Goal: Task Accomplishment & Management: Contribute content

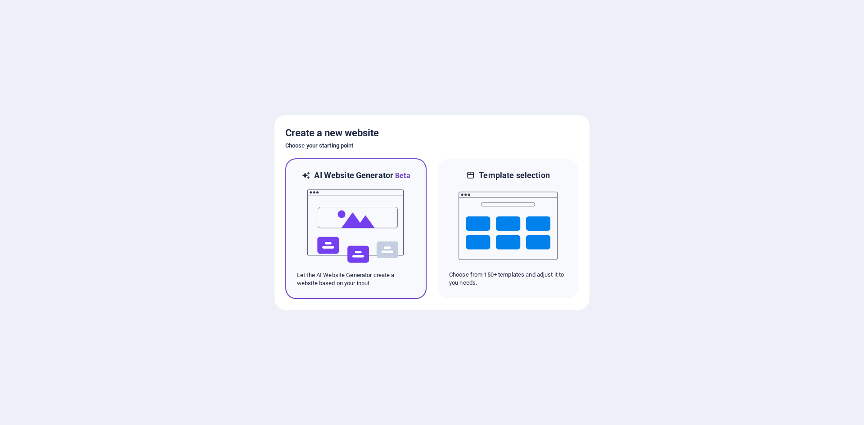
click at [381, 242] on img at bounding box center [356, 226] width 99 height 90
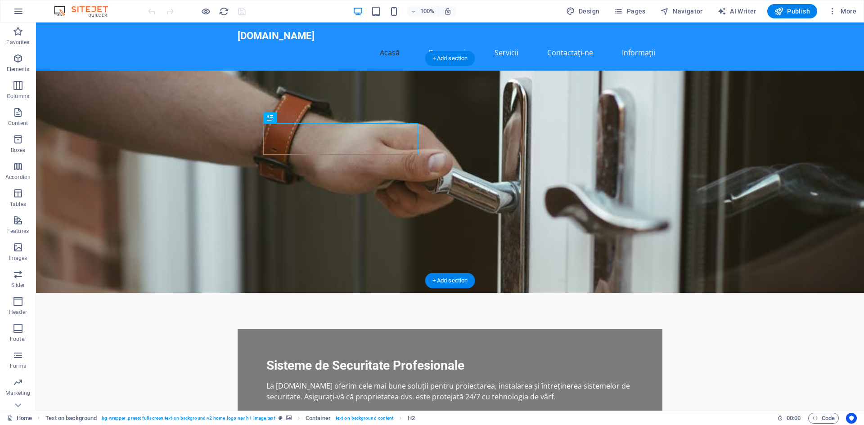
click at [596, 146] on figure at bounding box center [450, 182] width 828 height 222
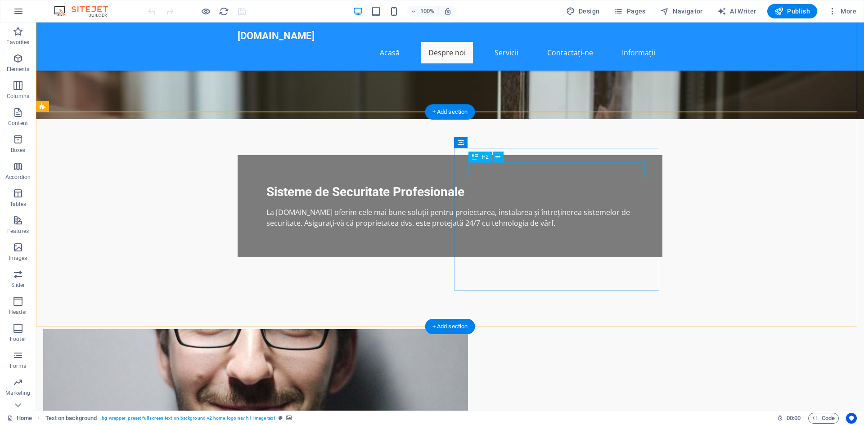
scroll to position [180, 0]
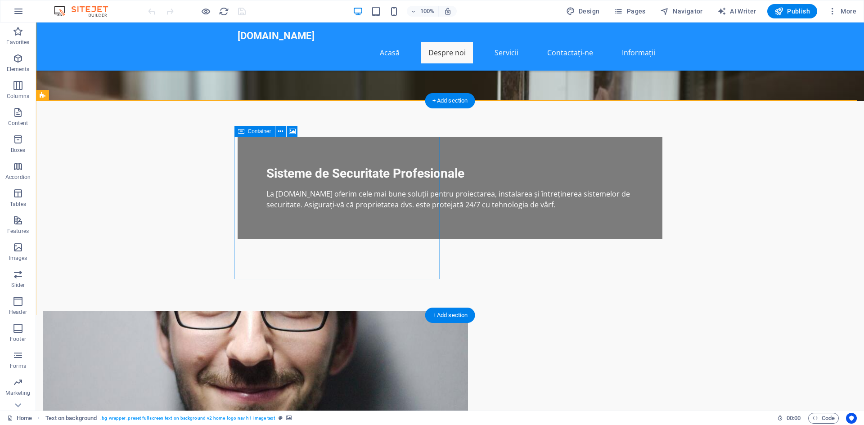
click at [282, 131] on icon at bounding box center [280, 131] width 5 height 9
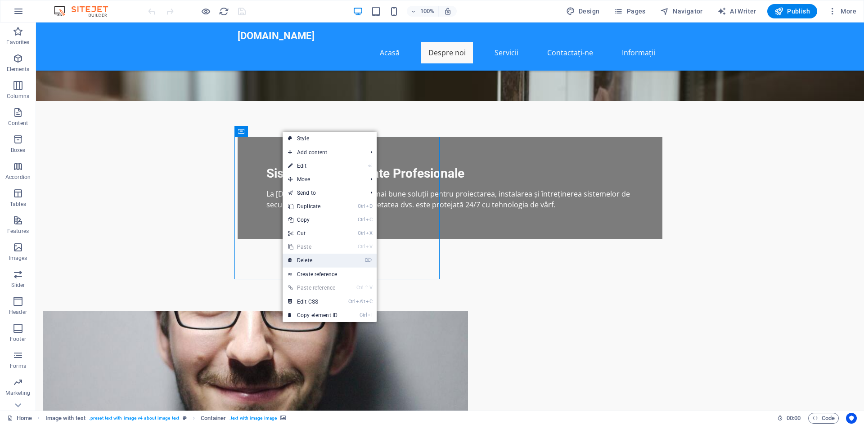
click at [308, 257] on link "⌦ Delete" at bounding box center [313, 261] width 60 height 14
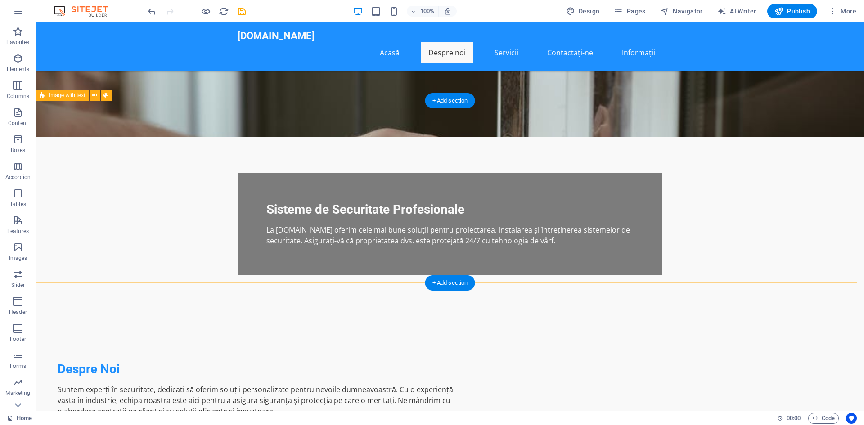
click at [733, 311] on div "Despre Noi Suntem experți în securitate, dedicati să oferim soluții personaliza…" at bounding box center [450, 402] width 828 height 182
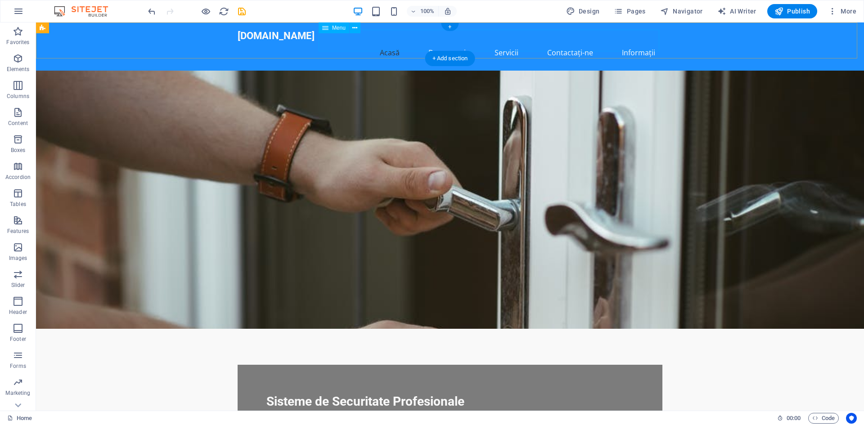
click at [450, 43] on nav "Acasă Despre noi Servicii Contactați-ne Informații" at bounding box center [450, 53] width 425 height 22
drag, startPoint x: 445, startPoint y: 41, endPoint x: 489, endPoint y: 79, distance: 58.4
click at [445, 42] on nav "Acasă Despre noi Servicii Contactați-ne Informații" at bounding box center [450, 53] width 425 height 22
click at [504, 44] on nav "Acasă Despre noi Servicii Contactați-ne Informații" at bounding box center [450, 53] width 425 height 22
click at [506, 42] on nav "Acasă Despre noi Servicii Contactați-ne Informații" at bounding box center [450, 53] width 425 height 22
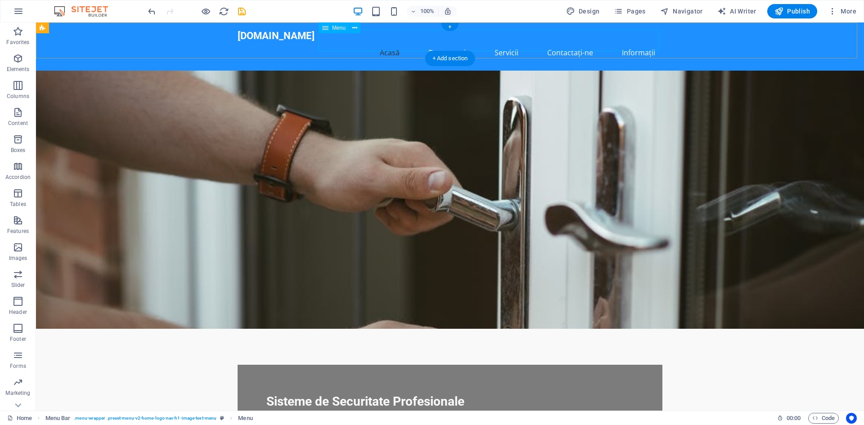
click at [565, 42] on nav "Acasă Despre noi Servicii Contactați-ne Informații" at bounding box center [450, 53] width 425 height 22
click at [298, 41] on div "[DOMAIN_NAME]" at bounding box center [450, 36] width 425 height 12
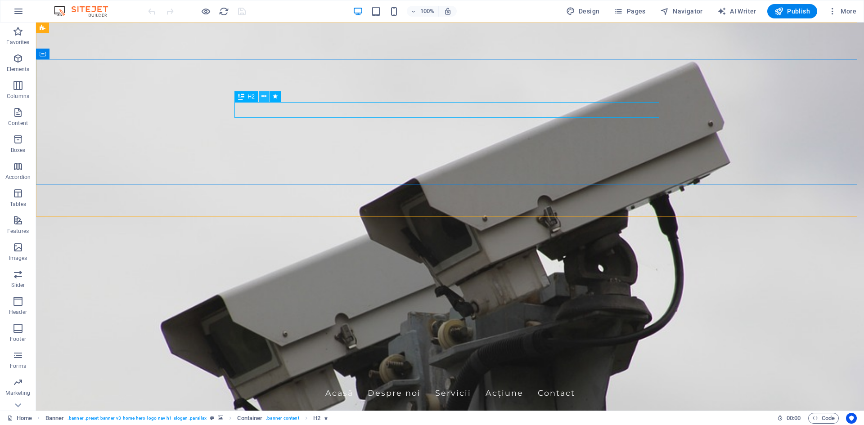
click at [262, 95] on icon at bounding box center [264, 96] width 5 height 9
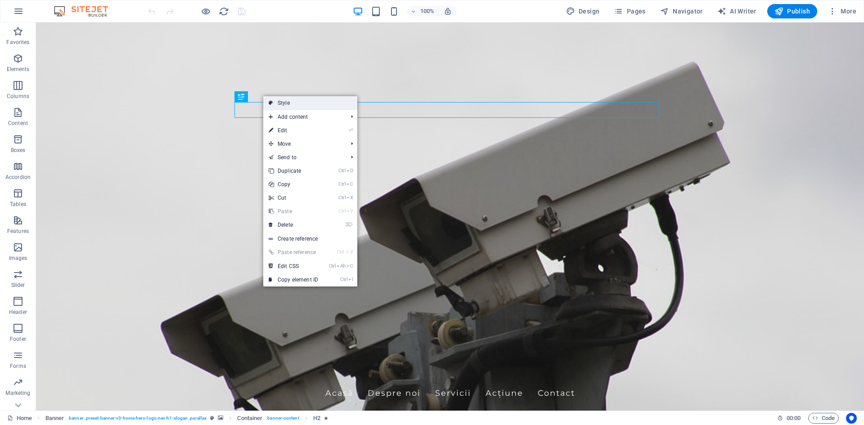
drag, startPoint x: 286, startPoint y: 102, endPoint x: 139, endPoint y: 93, distance: 147.9
click at [286, 102] on link "Style" at bounding box center [310, 103] width 94 height 14
select select "preset-banner-v3-home-hero-logo-nav-h1-slogan"
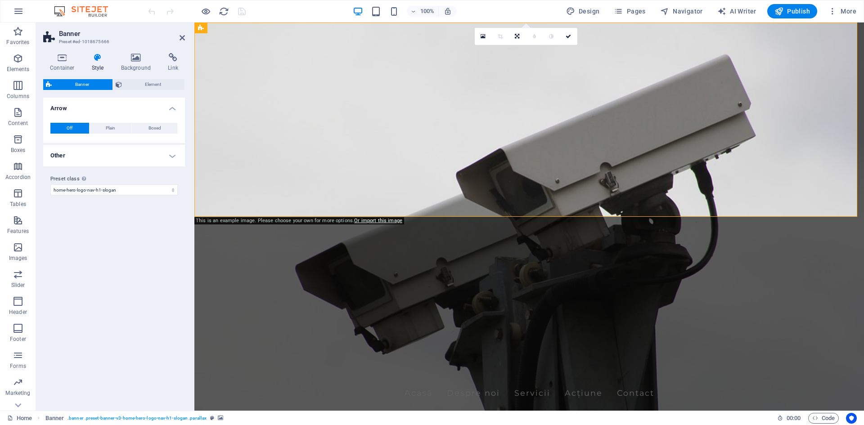
click at [169, 155] on h4 "Other" at bounding box center [114, 156] width 142 height 22
click at [167, 190] on select "Off Zoom: in & out Slide: left to right Slide: up to down" at bounding box center [132, 190] width 92 height 11
select select "move_vertical"
click at [86, 185] on select "Off Zoom: in & out Slide: left to right Slide: up to down" at bounding box center [132, 190] width 92 height 11
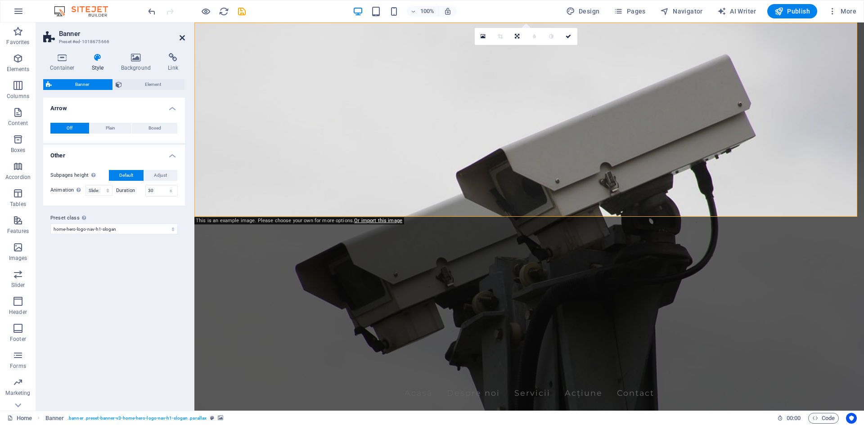
click at [183, 39] on icon at bounding box center [182, 37] width 5 height 7
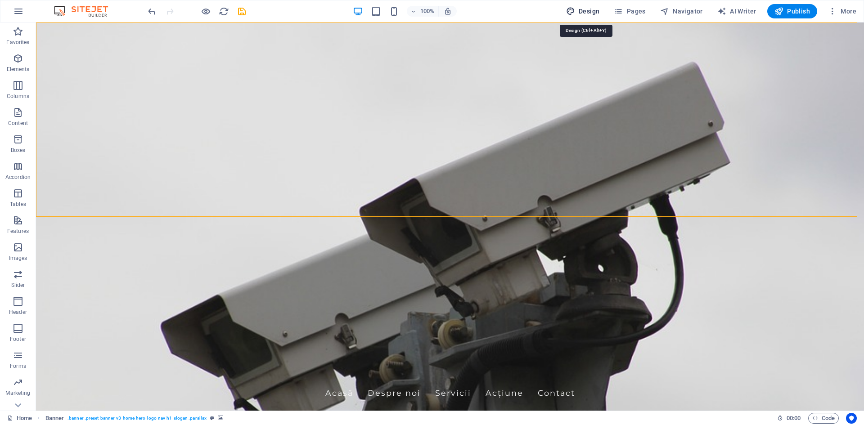
click at [590, 10] on span "Design" at bounding box center [583, 11] width 34 height 9
select select "px"
select select "200"
select select "px"
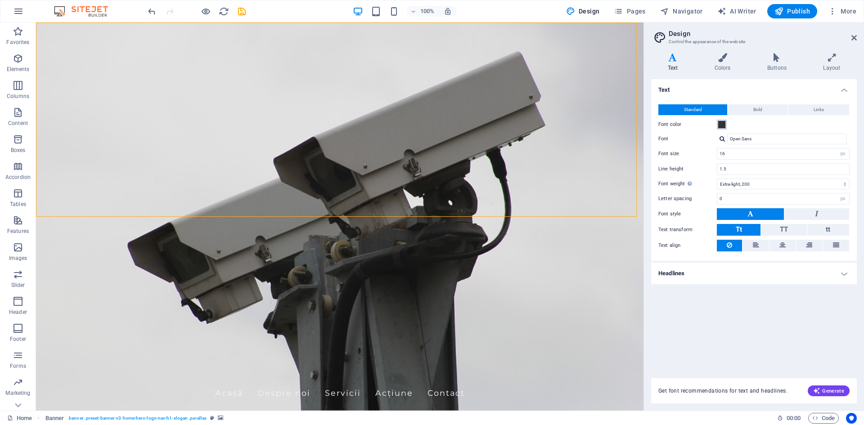
click at [721, 125] on span at bounding box center [721, 124] width 7 height 7
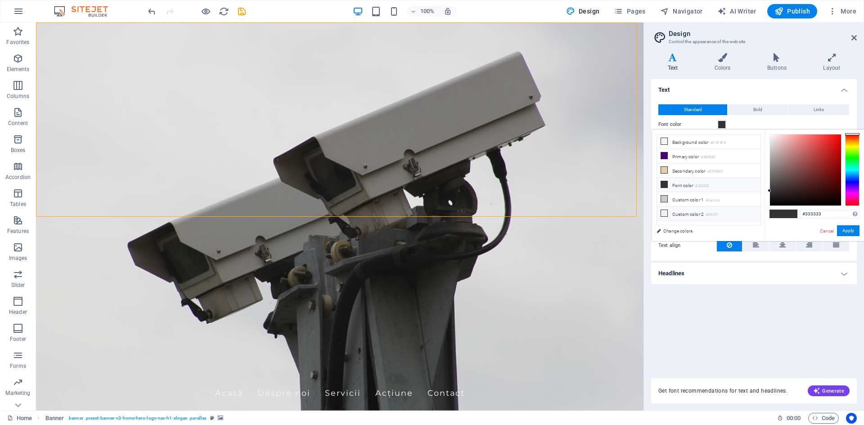
click at [682, 212] on li "Custom color 2 #f0f2f1" at bounding box center [709, 214] width 104 height 14
type input "#f0f2f1"
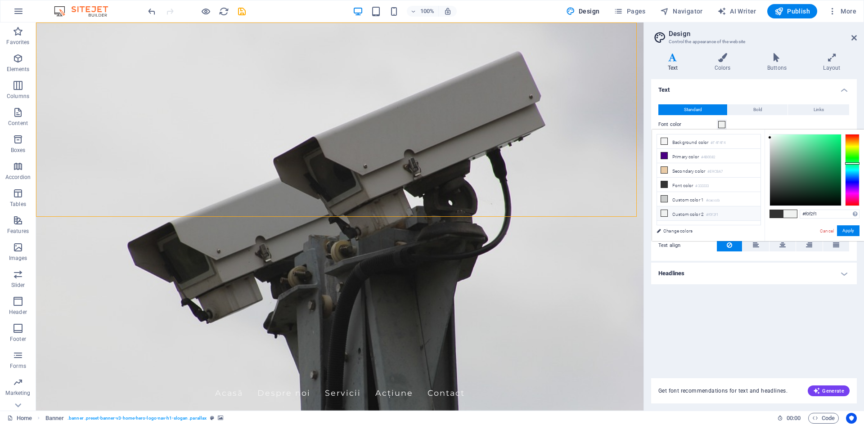
click at [683, 212] on li "Custom color 2 #f0f2f1" at bounding box center [709, 214] width 104 height 14
click at [665, 211] on icon at bounding box center [664, 213] width 6 height 6
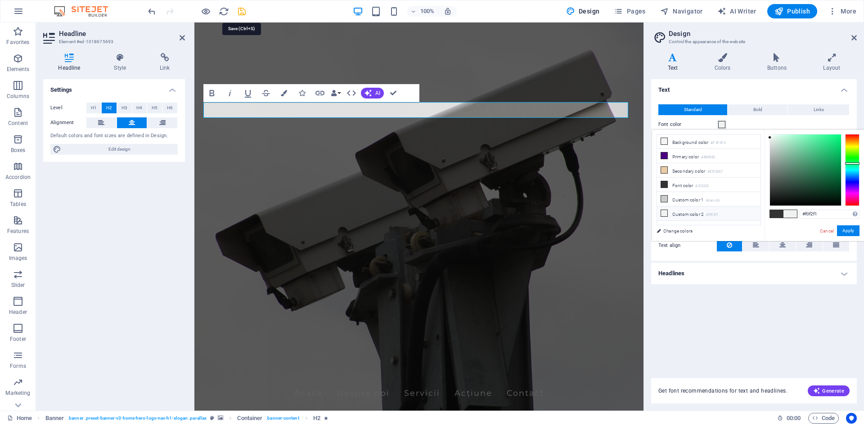
click at [243, 13] on icon "save" at bounding box center [242, 11] width 10 height 10
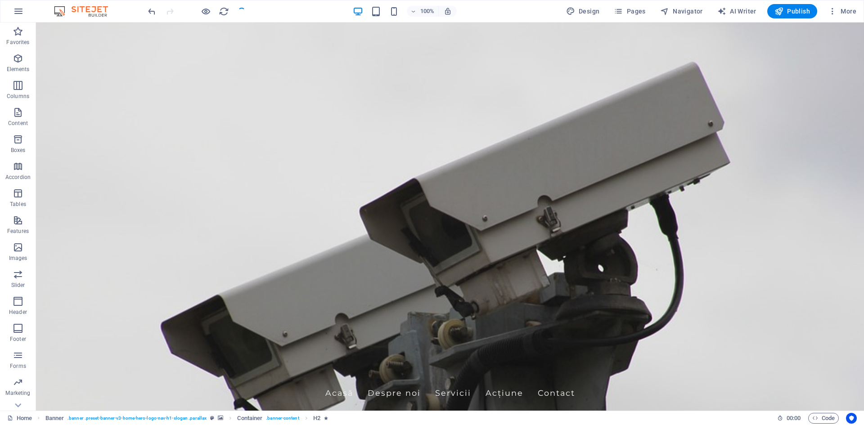
checkbox input "false"
click at [740, 9] on span "AI Writer" at bounding box center [737, 11] width 39 height 9
select select "English"
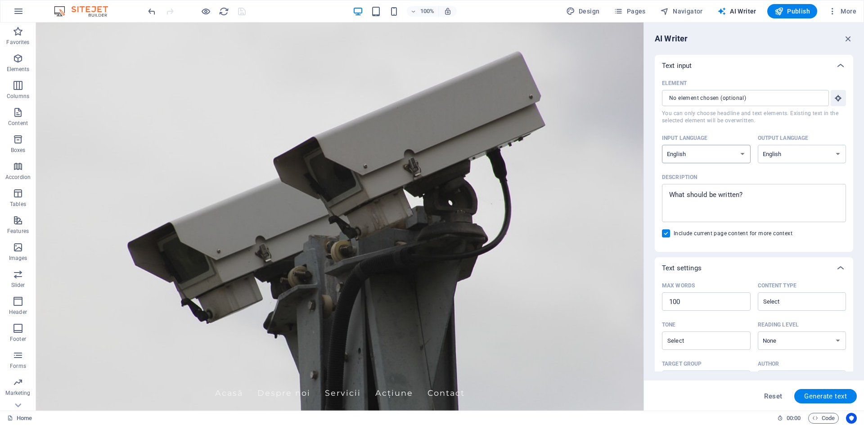
click at [742, 153] on select "Albanian Arabic Armenian Awadhi Azerbaijani Bashkir Basque Belarusian Bengali B…" at bounding box center [706, 154] width 89 height 18
select select "Romanian"
click at [662, 145] on select "Albanian Arabic Armenian Awadhi Azerbaijani Bashkir Basque Belarusian Bengali B…" at bounding box center [706, 154] width 89 height 18
click at [836, 155] on select "Albanian Arabic Armenian Awadhi Azerbaijani Bashkir Basque Belarusian Bengali B…" at bounding box center [802, 154] width 89 height 18
select select "Romanian"
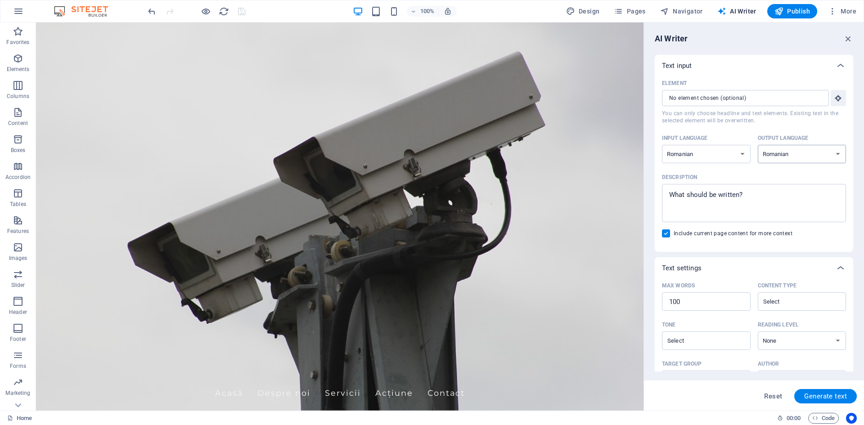
click at [758, 145] on select "Albanian Arabic Armenian Awadhi Azerbaijani Bashkir Basque Belarusian Bengali B…" at bounding box center [802, 154] width 89 height 18
click at [719, 99] on input "Element ​ You can only choose headline and text elements. Existing text in the …" at bounding box center [742, 98] width 161 height 16
click at [794, 63] on div "Text input" at bounding box center [746, 65] width 168 height 9
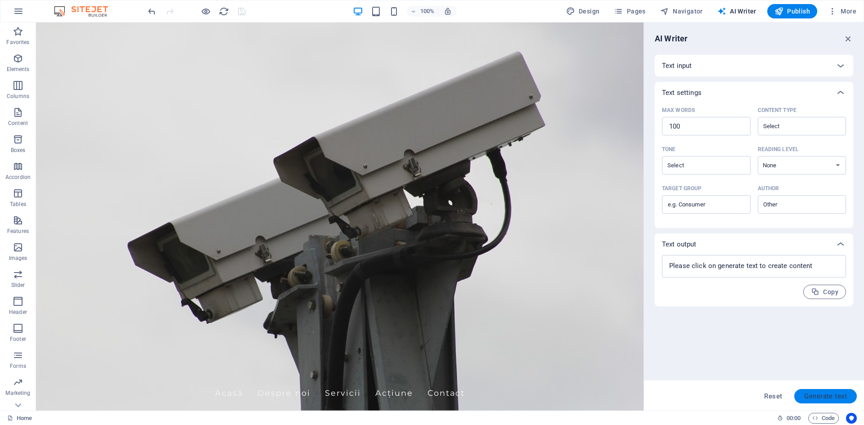
click at [817, 394] on span "Generate text" at bounding box center [825, 396] width 43 height 7
type textarea "x"
click at [835, 397] on span "Generate text" at bounding box center [825, 396] width 43 height 7
type textarea "x"
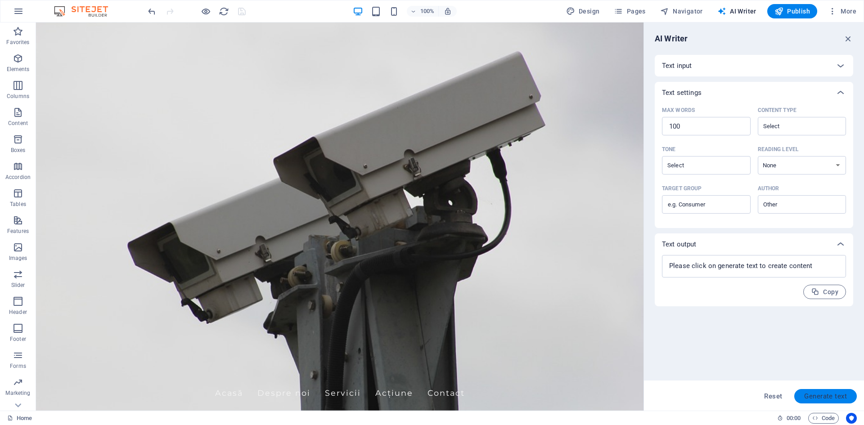
type textarea "x"
click at [795, 9] on span "Publish" at bounding box center [793, 11] width 36 height 9
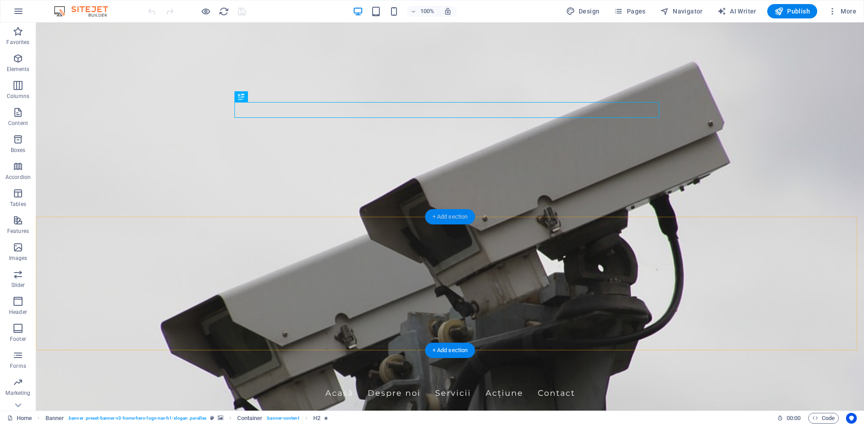
click at [436, 218] on div "+ Add section" at bounding box center [450, 216] width 50 height 15
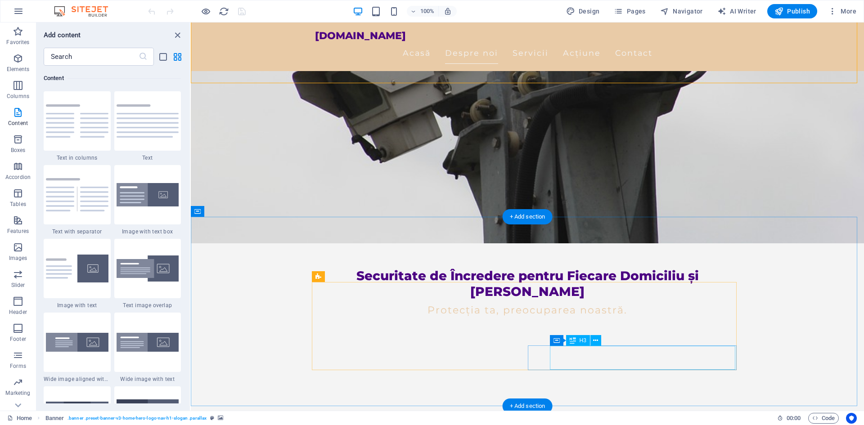
scroll to position [180, 0]
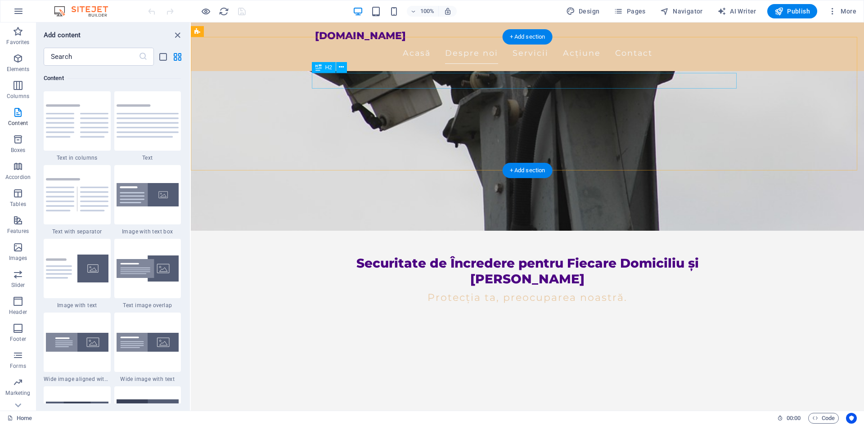
click at [513, 416] on div "Despre Noi" at bounding box center [527, 424] width 425 height 16
click at [524, 416] on div "Despre Noi" at bounding box center [527, 424] width 425 height 16
click at [525, 416] on div "Despre Noi" at bounding box center [527, 424] width 425 height 16
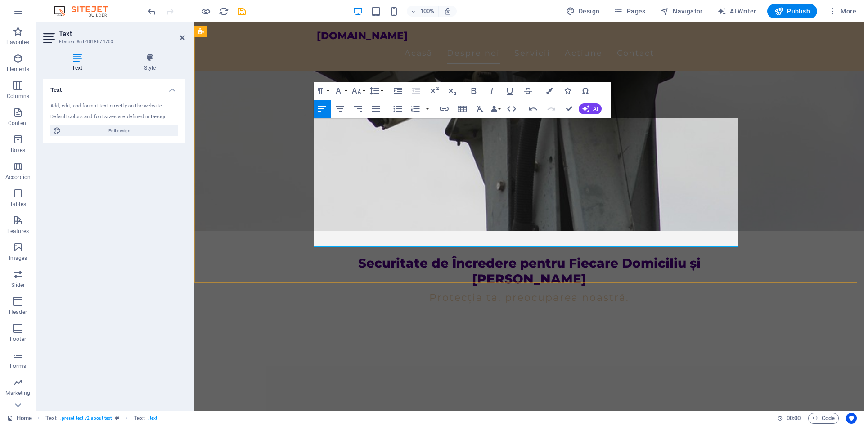
click at [378, 107] on icon "button" at bounding box center [376, 108] width 8 height 5
click at [378, 106] on icon "button" at bounding box center [376, 108] width 8 height 5
click at [354, 107] on icon "button" at bounding box center [358, 108] width 8 height 5
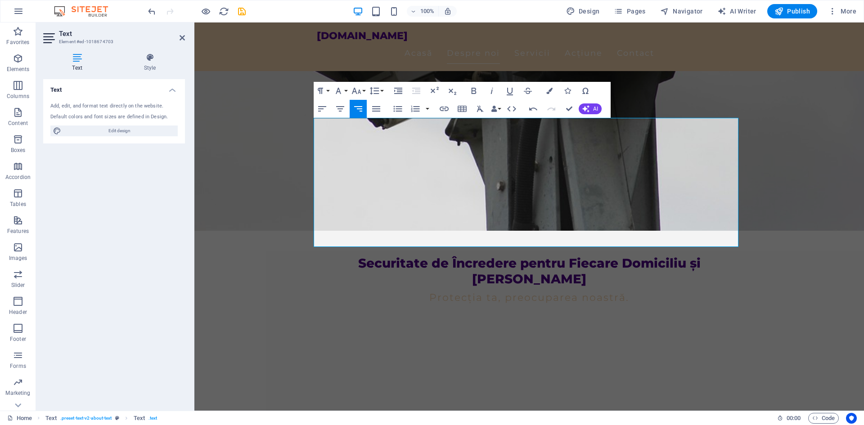
click at [354, 107] on icon "button" at bounding box center [358, 108] width 8 height 5
click at [355, 107] on icon "button" at bounding box center [358, 108] width 8 height 5
click at [338, 107] on icon "button" at bounding box center [340, 109] width 11 height 11
click at [339, 106] on icon "button" at bounding box center [340, 108] width 8 height 5
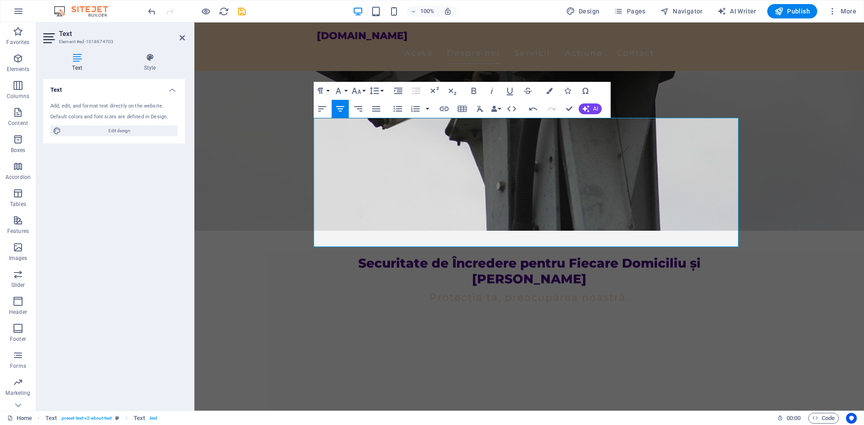
click at [339, 106] on icon "button" at bounding box center [340, 108] width 8 height 5
click at [382, 91] on button "Line Height" at bounding box center [376, 91] width 17 height 18
click at [381, 120] on link "Single" at bounding box center [388, 122] width 40 height 14
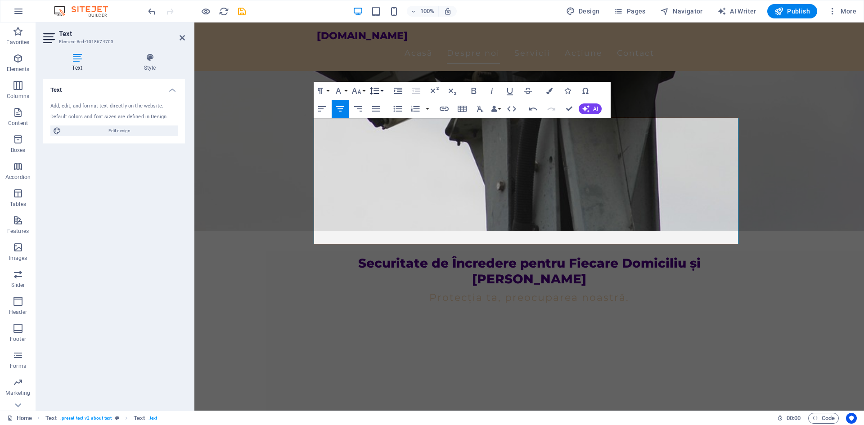
click at [381, 91] on button "Line Height" at bounding box center [376, 91] width 17 height 18
click at [384, 135] on link "1.15" at bounding box center [388, 136] width 40 height 14
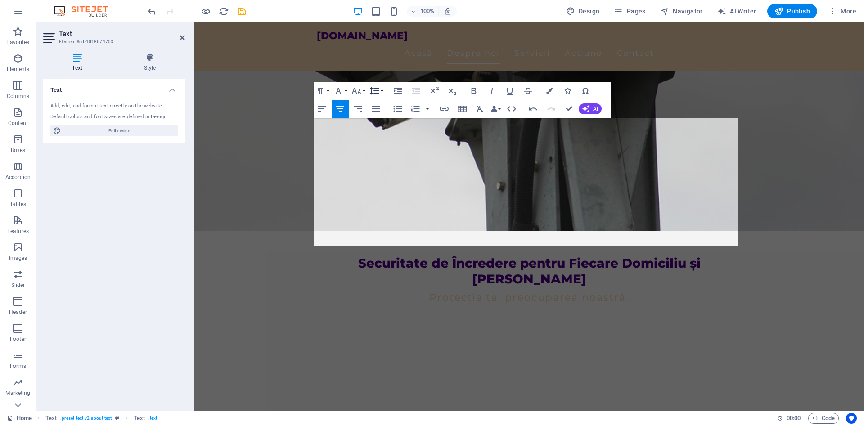
click at [381, 88] on button "Line Height" at bounding box center [376, 91] width 17 height 18
click at [384, 161] on link "Double" at bounding box center [388, 163] width 40 height 14
click at [384, 90] on button "Line Height" at bounding box center [376, 91] width 17 height 18
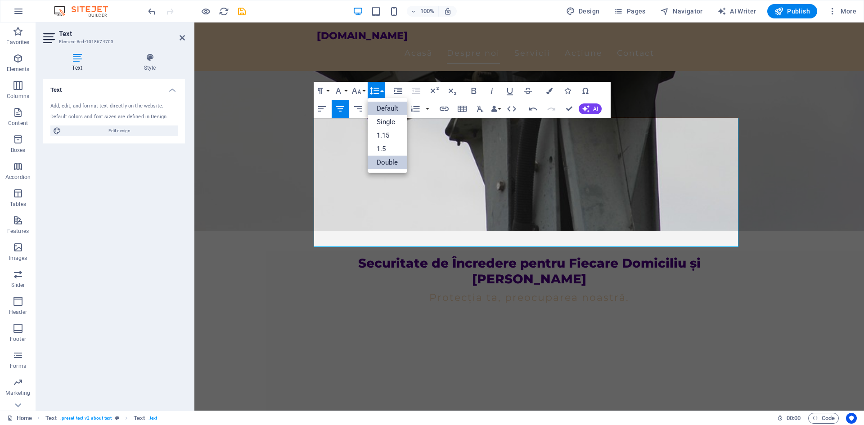
click at [385, 107] on link "Default" at bounding box center [388, 109] width 40 height 14
click at [384, 89] on button "Line Height" at bounding box center [376, 91] width 17 height 18
click at [381, 122] on link "Single" at bounding box center [388, 122] width 40 height 14
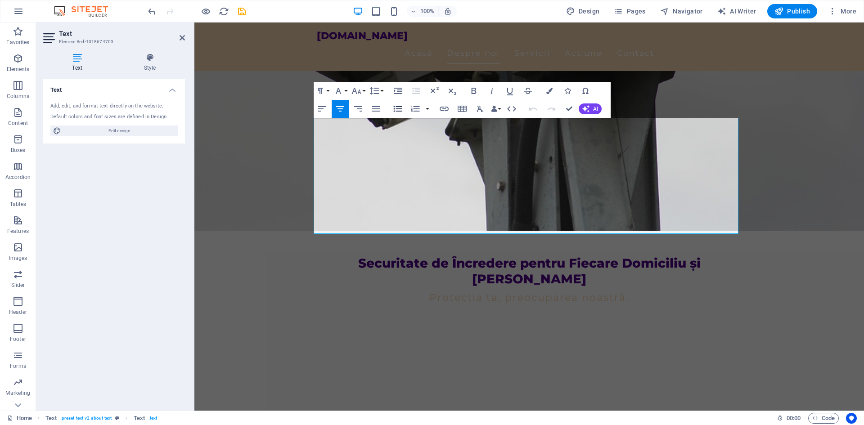
click at [398, 108] on icon "button" at bounding box center [398, 109] width 11 height 11
click at [338, 110] on icon "button" at bounding box center [340, 109] width 11 height 11
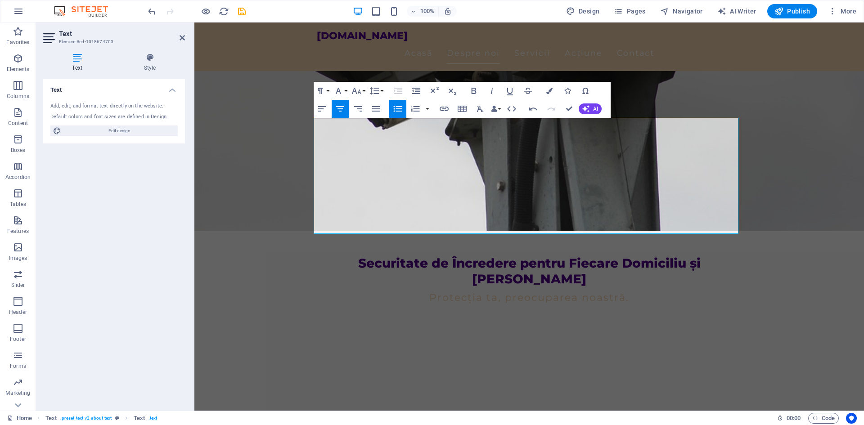
click at [338, 110] on icon "button" at bounding box center [340, 109] width 11 height 11
click at [414, 107] on icon "button" at bounding box center [415, 109] width 9 height 6
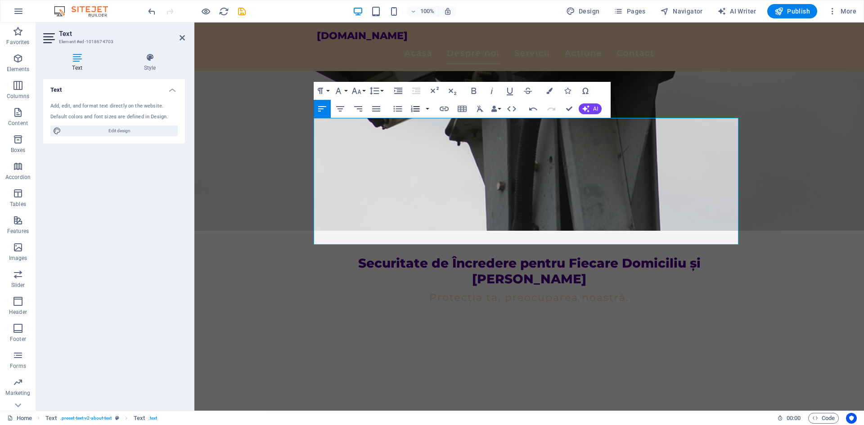
click at [414, 107] on icon "button" at bounding box center [415, 109] width 9 height 6
click at [414, 89] on icon "button" at bounding box center [416, 91] width 11 height 11
click at [594, 108] on span "AI" at bounding box center [595, 108] width 5 height 5
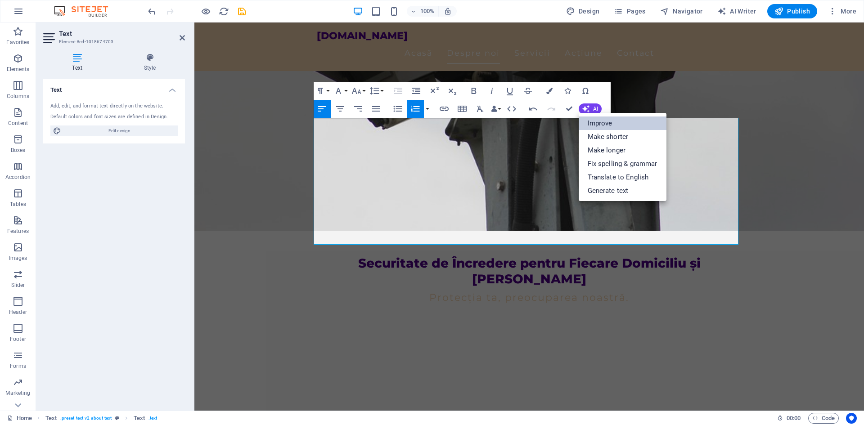
click at [610, 122] on link "Improve" at bounding box center [623, 124] width 88 height 14
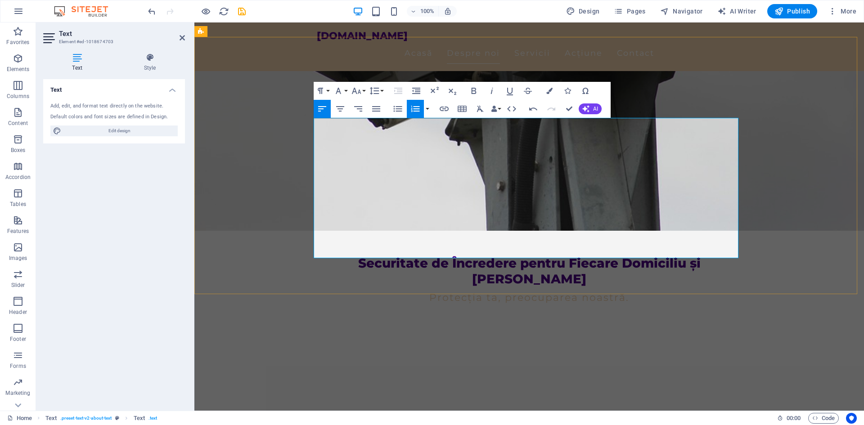
click at [590, 109] on button "AI" at bounding box center [590, 109] width 23 height 11
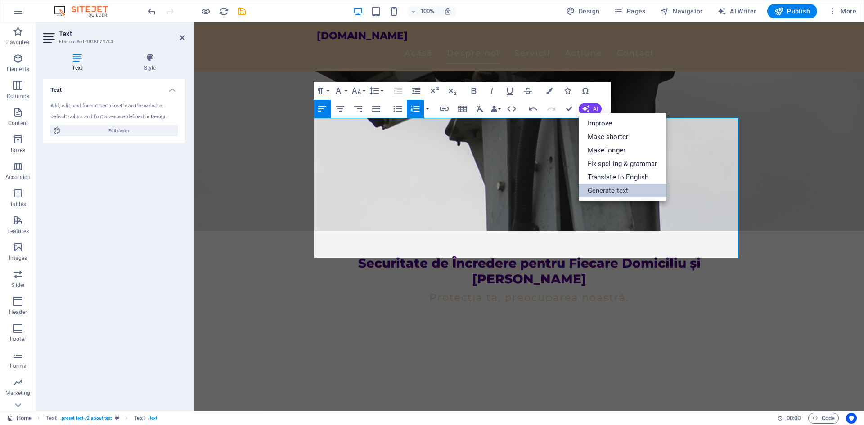
click at [605, 192] on link "Generate text" at bounding box center [623, 191] width 88 height 14
select select "English"
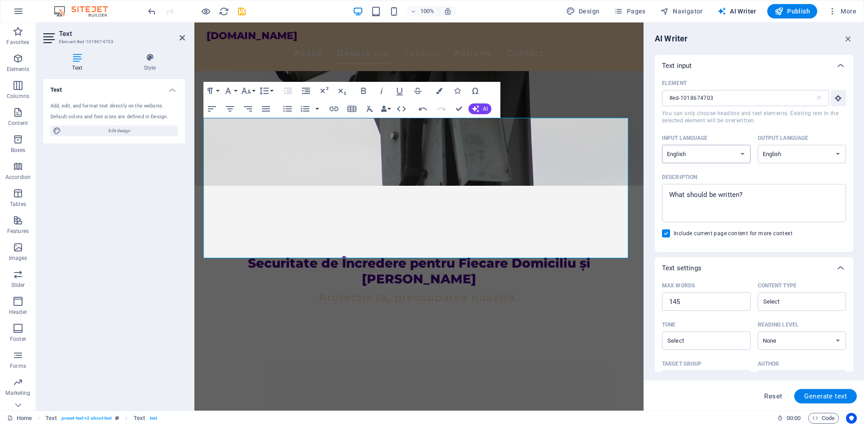
click at [743, 154] on select "Albanian Arabic Armenian Awadhi Azerbaijani Bashkir Basque Belarusian Bengali B…" at bounding box center [706, 154] width 89 height 18
select select "Romanian"
click at [662, 145] on select "Albanian Arabic Armenian Awadhi Azerbaijani Bashkir Basque Belarusian Bengali B…" at bounding box center [706, 154] width 89 height 18
click at [839, 154] on select "Albanian Arabic Armenian Awadhi Azerbaijani Bashkir Basque Belarusian Bengali B…" at bounding box center [802, 154] width 89 height 18
select select "Romanian"
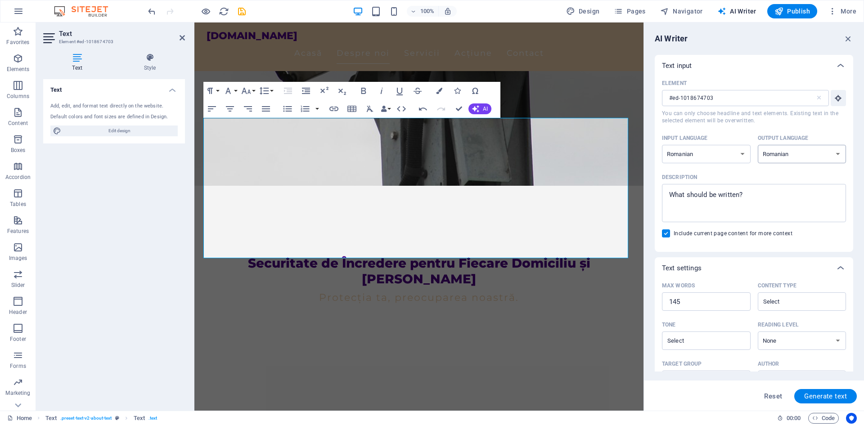
click at [758, 145] on select "Albanian Arabic Armenian Awadhi Azerbaijani Bashkir Basque Belarusian Bengali B…" at bounding box center [802, 154] width 89 height 18
click at [813, 400] on span "Generate text" at bounding box center [825, 396] width 43 height 7
type textarea "x"
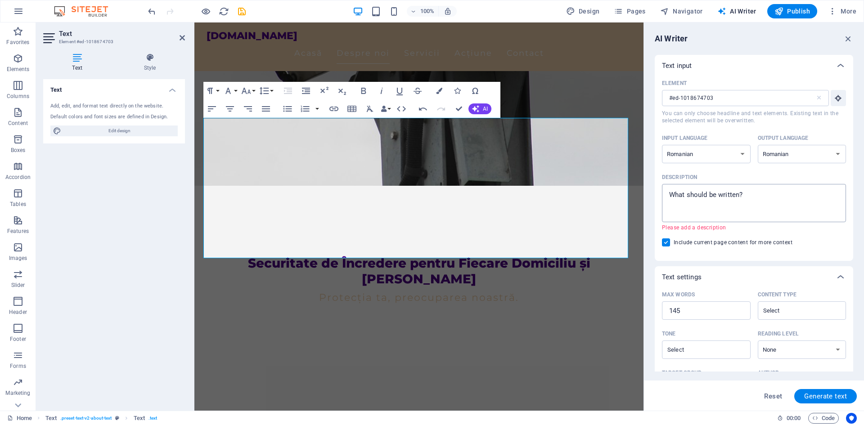
type textarea "x"
drag, startPoint x: 687, startPoint y: 188, endPoint x: 680, endPoint y: 203, distance: 16.1
click at [680, 203] on textarea "Description x ​ Please add a description" at bounding box center [754, 203] width 175 height 29
paste textarea "Ce inseamna instalare/montaj sistem alarma antiefractie pentru locuinte, birour…"
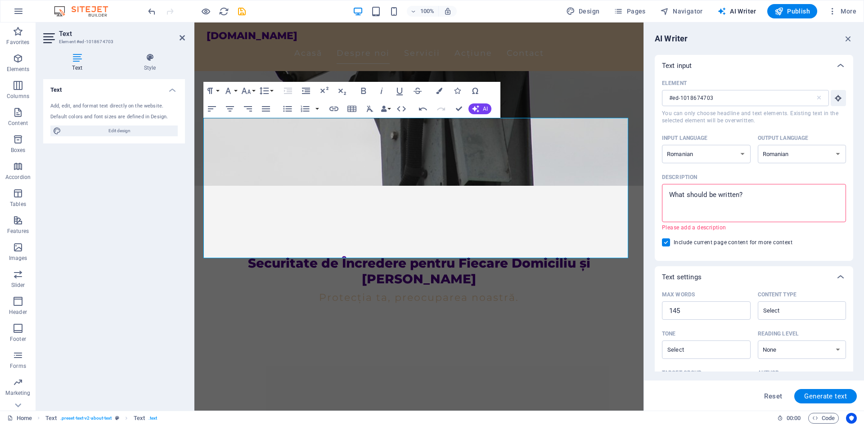
type textarea "Ce inseamna instalare/montaj sistem alarma antiefractie pentru locuinte, birour…"
type textarea "x"
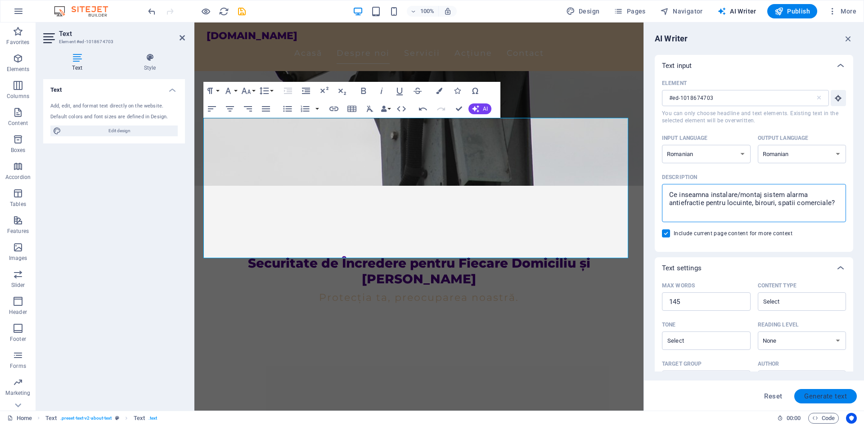
type textarea "Ce inseamna instalare/montaj sistem alarma antiefractie pentru locuinte, birour…"
click at [821, 396] on span "Generate text" at bounding box center [825, 396] width 43 height 7
type textarea "x"
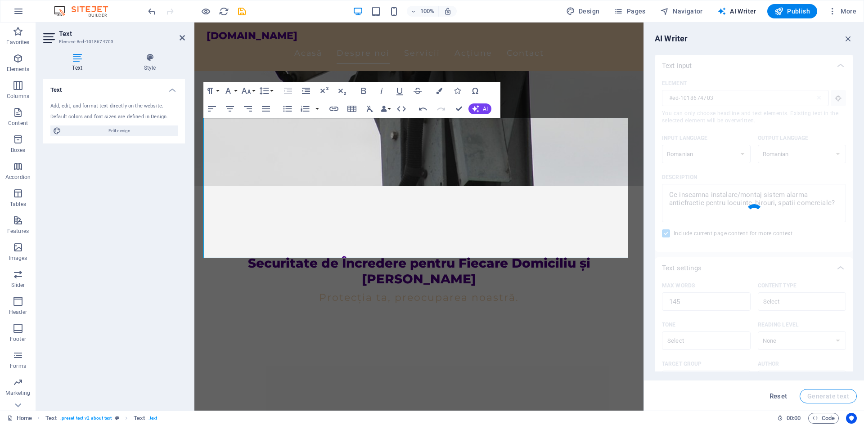
type textarea "x"
type textarea "Instalarea unui sistem de alarmă antiefracție este esențială pentru asigurarea …"
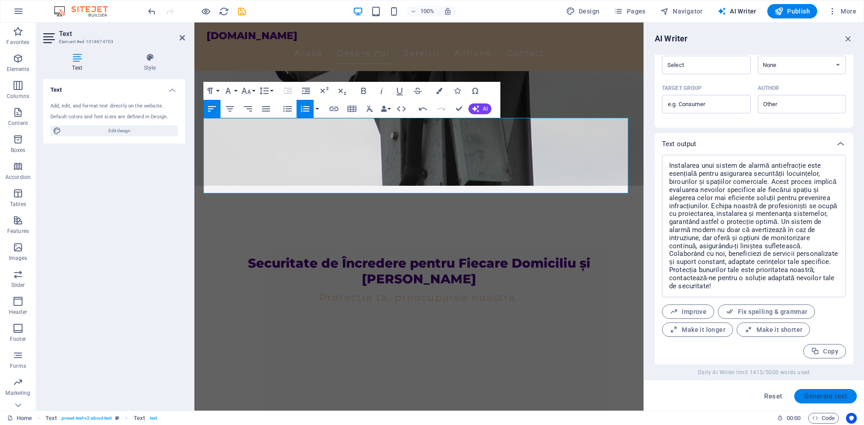
scroll to position [277, 0]
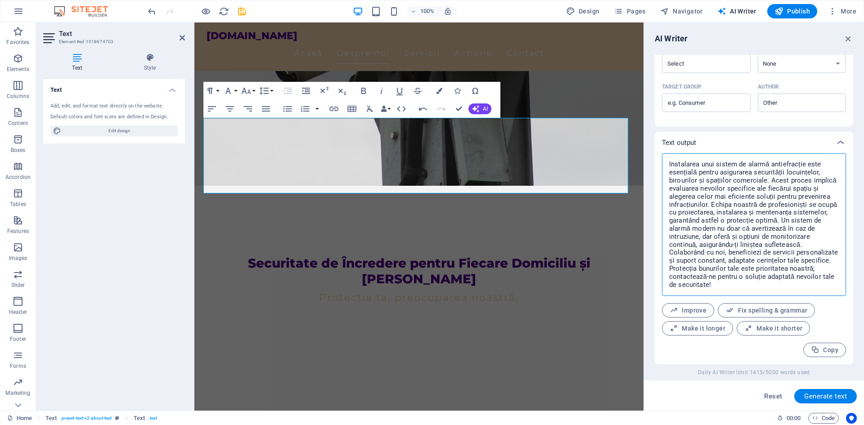
drag, startPoint x: 667, startPoint y: 163, endPoint x: 782, endPoint y: 289, distance: 170.5
click at [782, 289] on textarea "Instalarea unui sistem de alarmă antiefracție este esențială pentru asigurarea …" at bounding box center [754, 225] width 175 height 134
type textarea "x"
drag, startPoint x: 298, startPoint y: 125, endPoint x: 276, endPoint y: 129, distance: 22.9
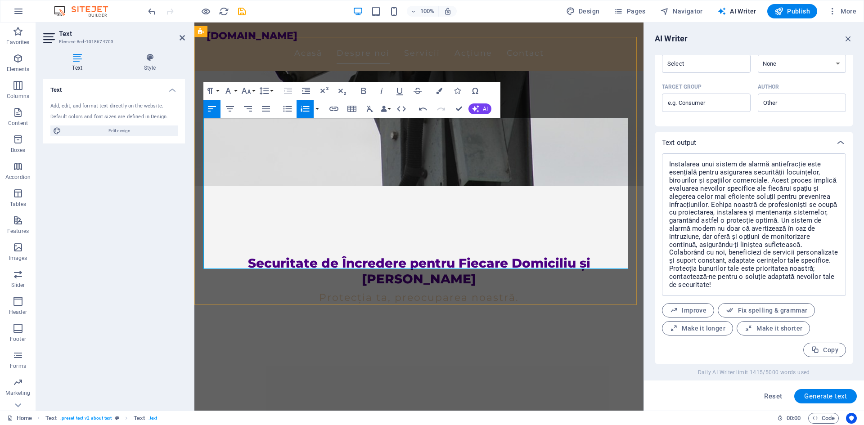
scroll to position [6682, 1]
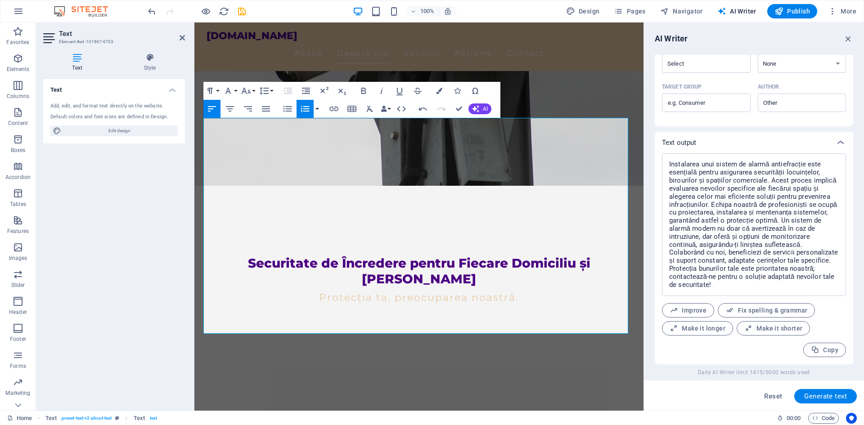
click at [315, 108] on button "button" at bounding box center [317, 109] width 7 height 18
click at [235, 126] on link "Default" at bounding box center [251, 127] width 60 height 14
click at [213, 107] on icon "button" at bounding box center [212, 108] width 8 height 5
click at [596, 416] on div "Ce inseamna instalare/montaj sistem alarma antiefractie pentru locuinte, birour…" at bounding box center [419, 432] width 425 height 32
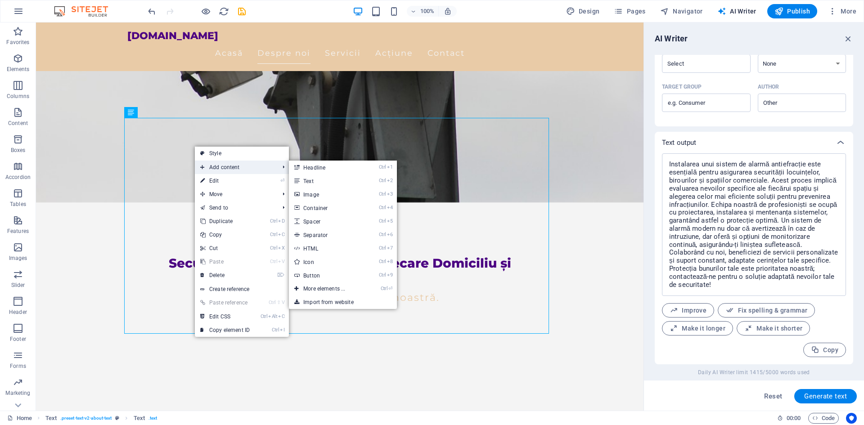
click at [223, 168] on span "Add content" at bounding box center [235, 168] width 81 height 14
click at [307, 179] on link "Ctrl 2 Text" at bounding box center [326, 181] width 74 height 14
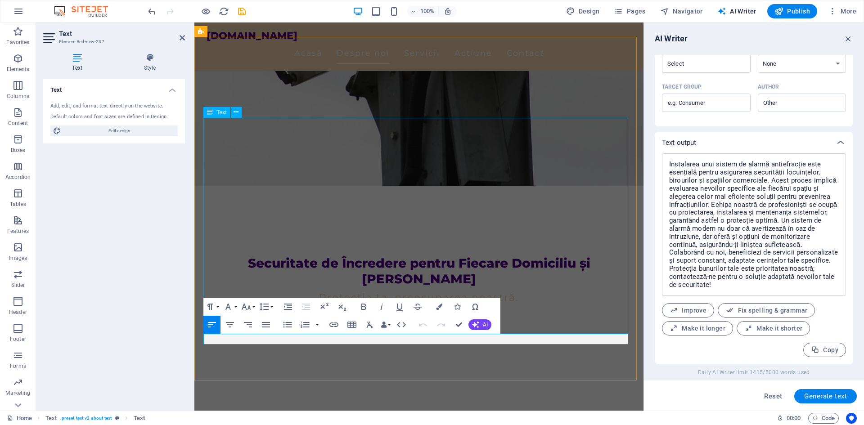
type input "#ed-new-237"
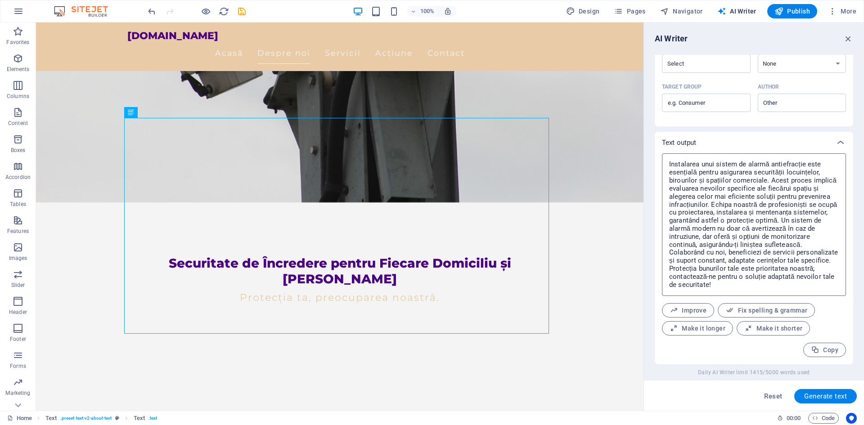
drag, startPoint x: 669, startPoint y: 164, endPoint x: 827, endPoint y: 294, distance: 204.5
click at [831, 295] on div "Instalarea unui sistem de alarmă antiefracție este esențială pentru asigurarea …" at bounding box center [754, 225] width 184 height 143
type textarea "x"
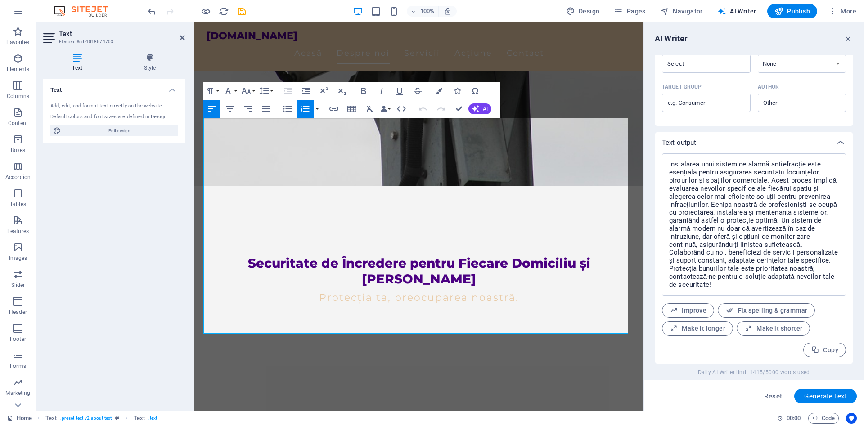
type input "#ed-1018674703"
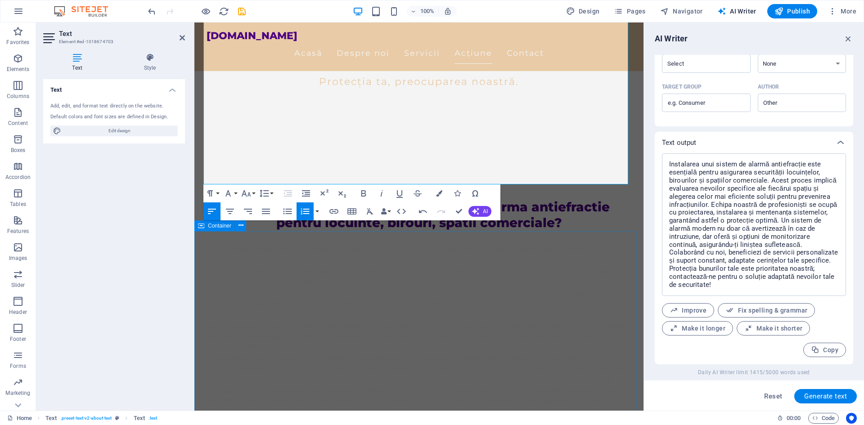
scroll to position [405, 0]
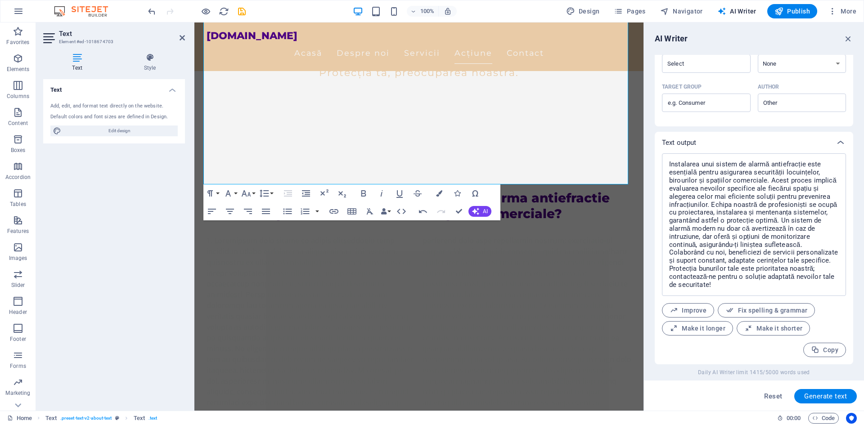
click at [171, 90] on h4 "Text" at bounding box center [114, 87] width 142 height 16
click at [173, 91] on h4 "Text" at bounding box center [114, 90] width 142 height 22
click at [149, 55] on icon at bounding box center [150, 57] width 70 height 9
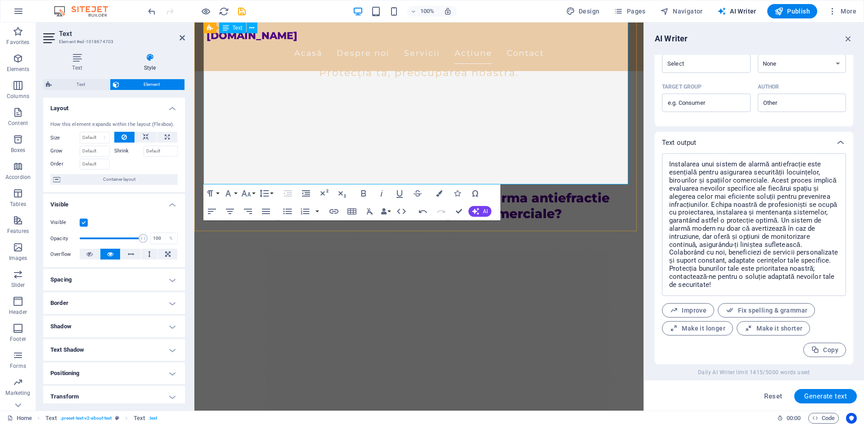
click at [544, 235] on li at bounding box center [419, 397] width 425 height 324
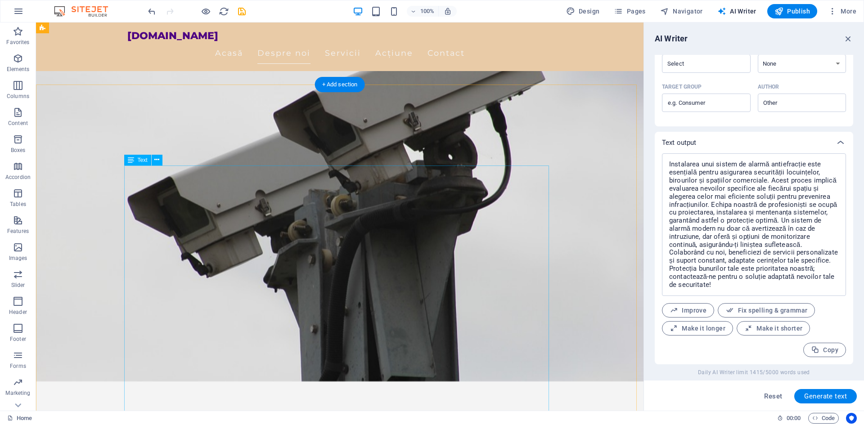
scroll to position [0, 0]
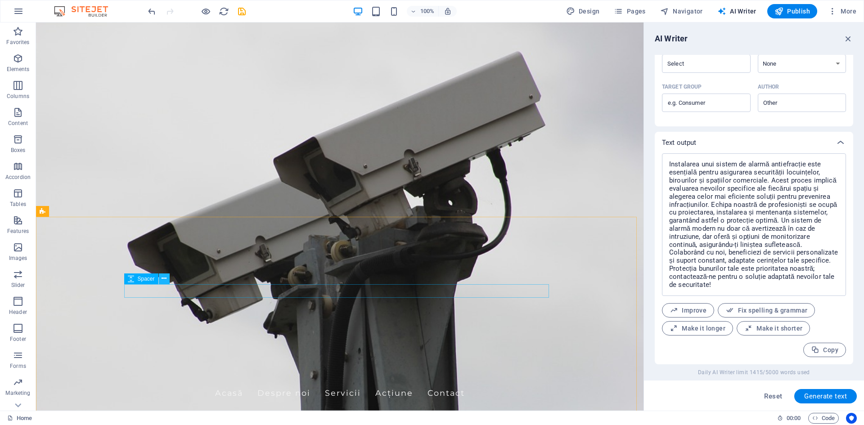
click at [162, 278] on icon at bounding box center [164, 278] width 5 height 9
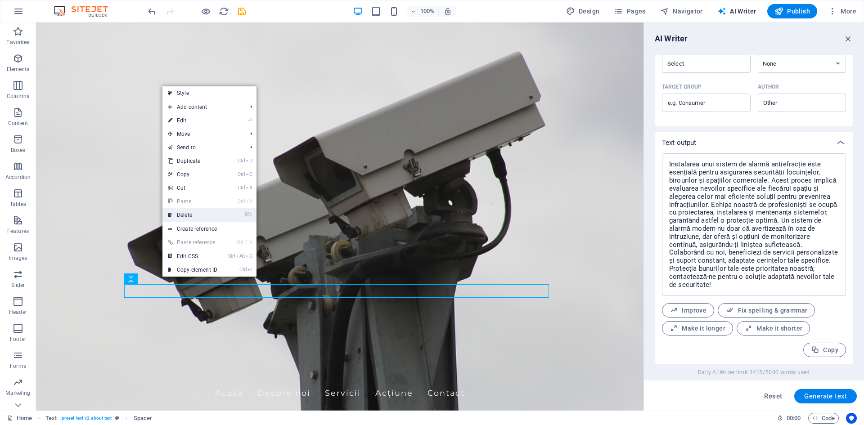
click at [189, 213] on link "⌦ Delete" at bounding box center [193, 215] width 60 height 14
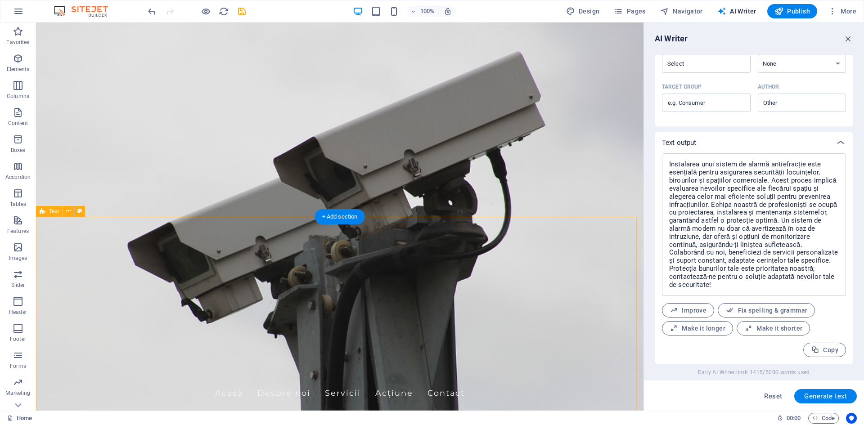
click at [129, 282] on icon at bounding box center [131, 279] width 6 height 11
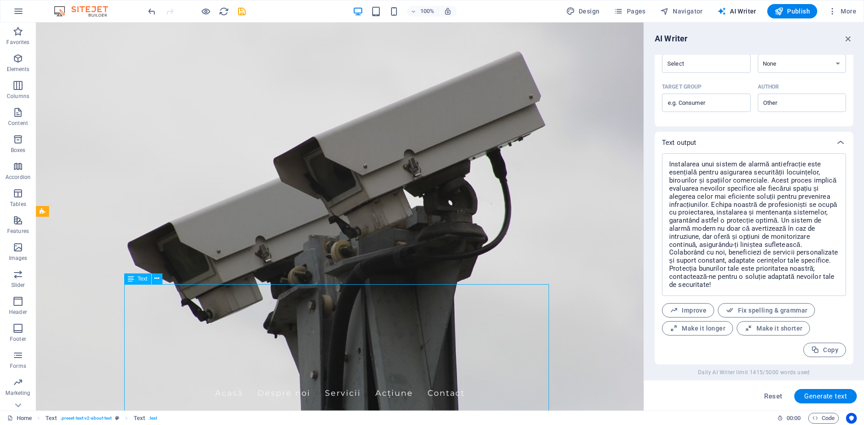
click at [144, 282] on div "Text" at bounding box center [137, 279] width 27 height 11
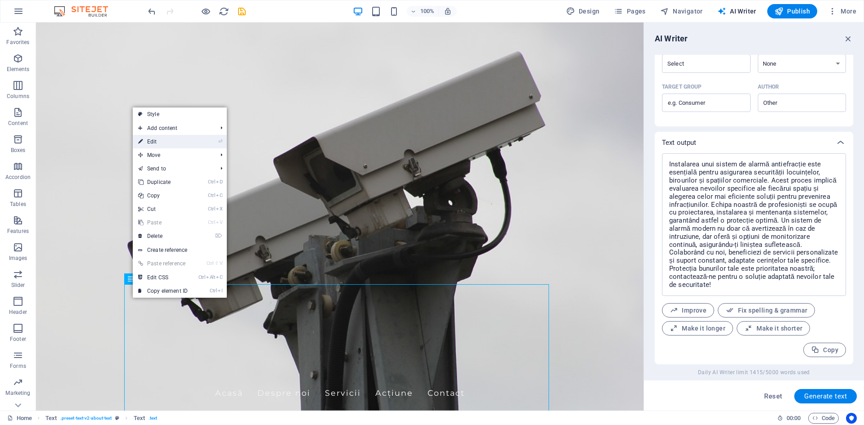
click at [161, 141] on link "⏎ Edit" at bounding box center [163, 142] width 60 height 14
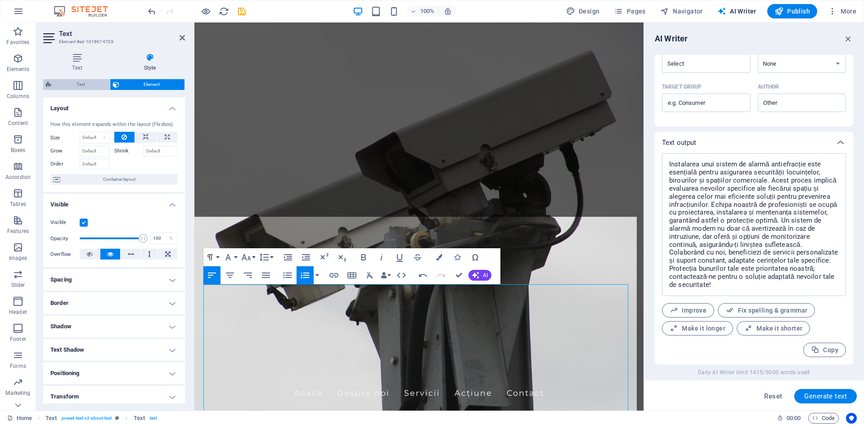
click at [79, 87] on span "Text" at bounding box center [80, 84] width 53 height 11
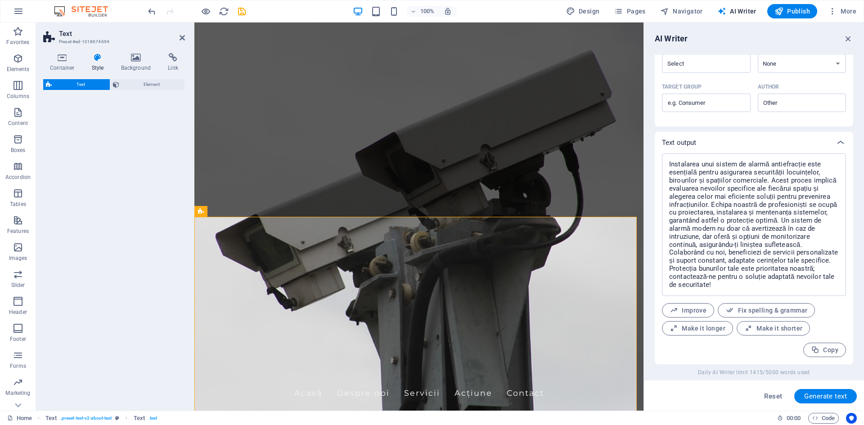
select select "rem"
select select "preset-text-v2-about-text"
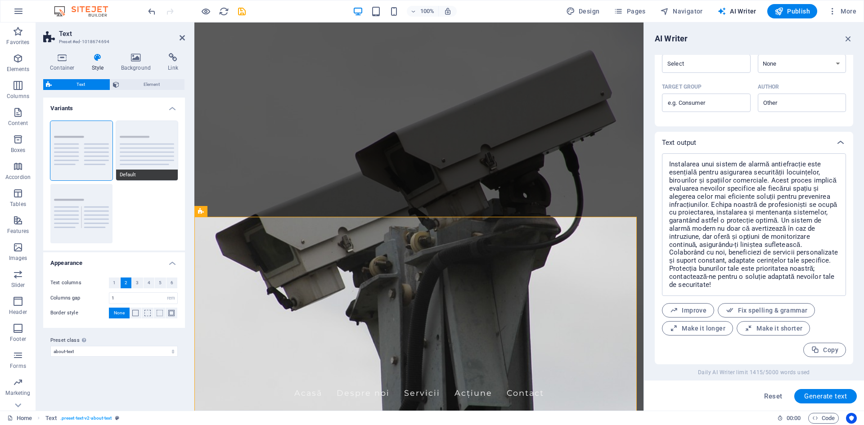
click at [132, 148] on button "Default" at bounding box center [147, 150] width 62 height 59
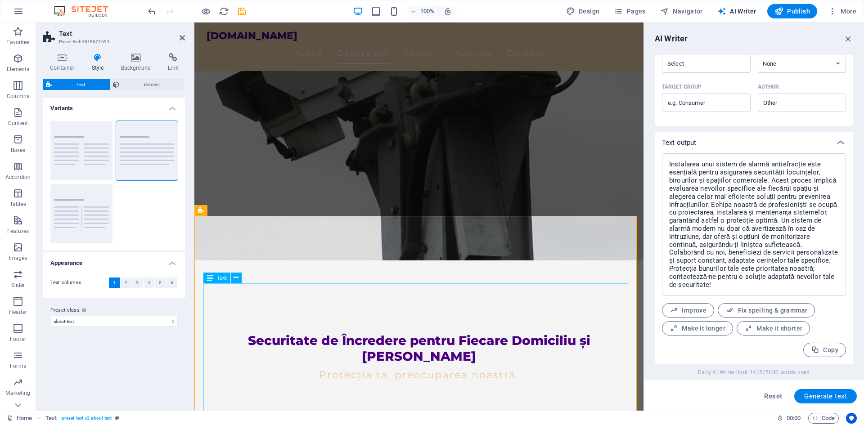
scroll to position [225, 0]
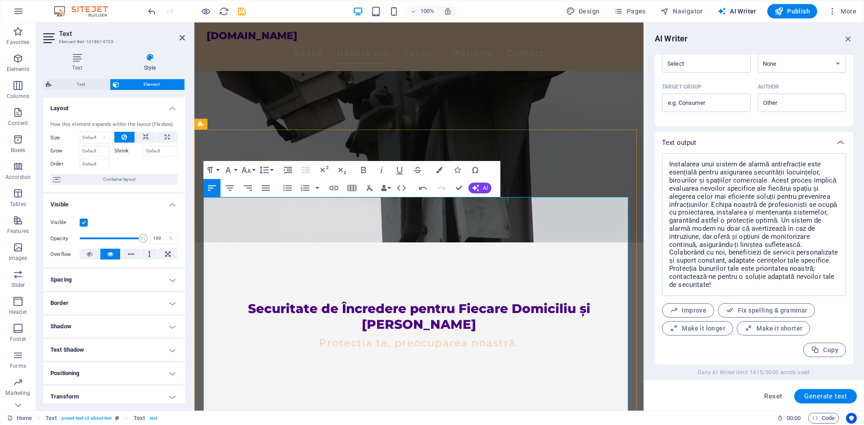
scroll to position [135, 0]
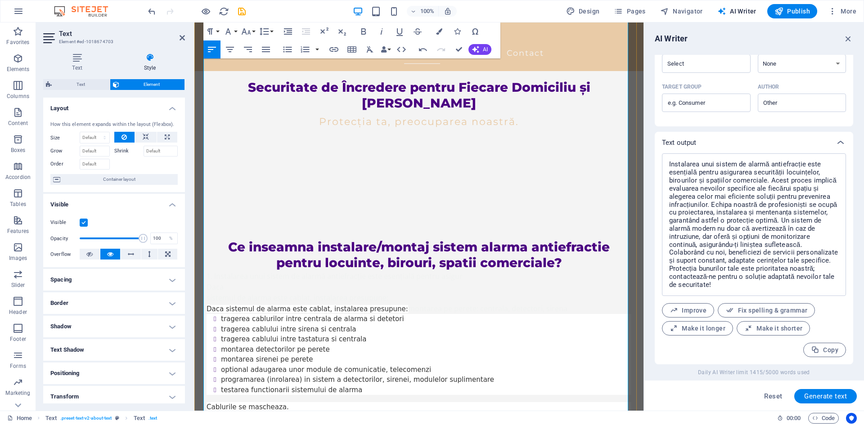
scroll to position [360, 0]
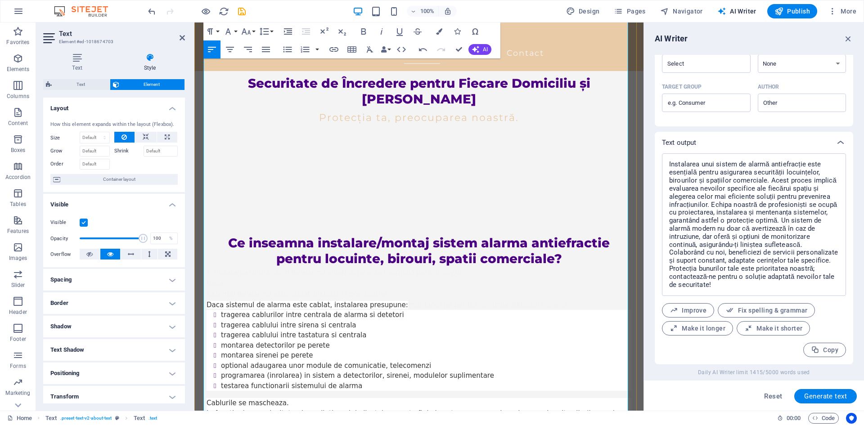
click at [243, 12] on icon "save" at bounding box center [242, 11] width 10 height 10
checkbox input "false"
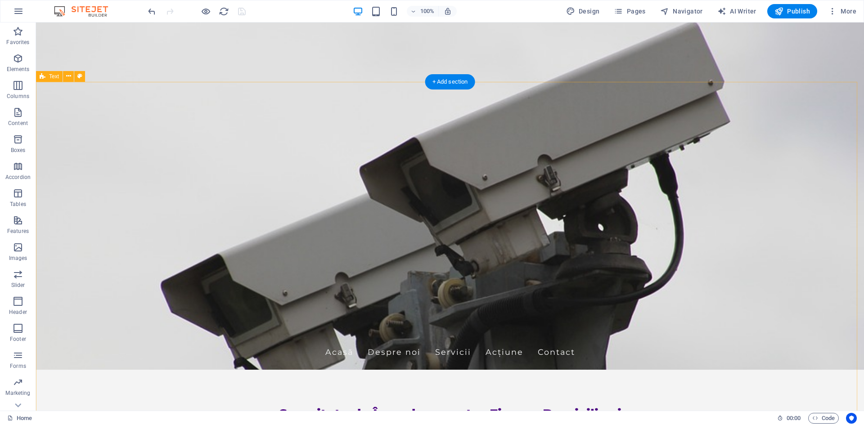
scroll to position [0, 0]
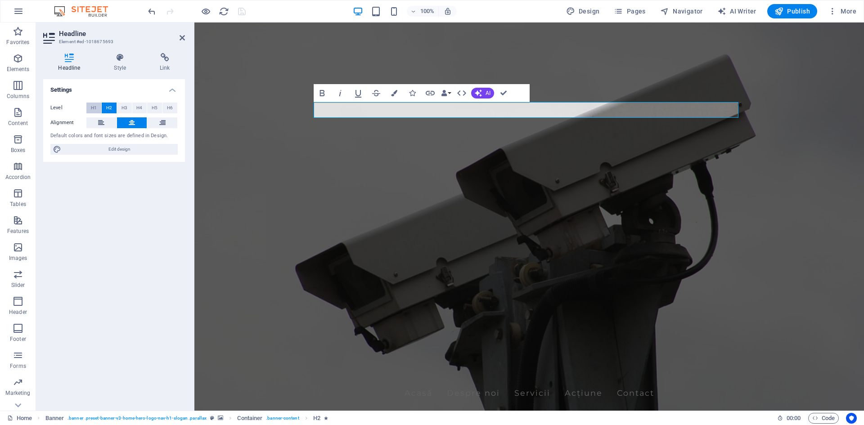
click at [93, 110] on span "H1" at bounding box center [94, 108] width 6 height 11
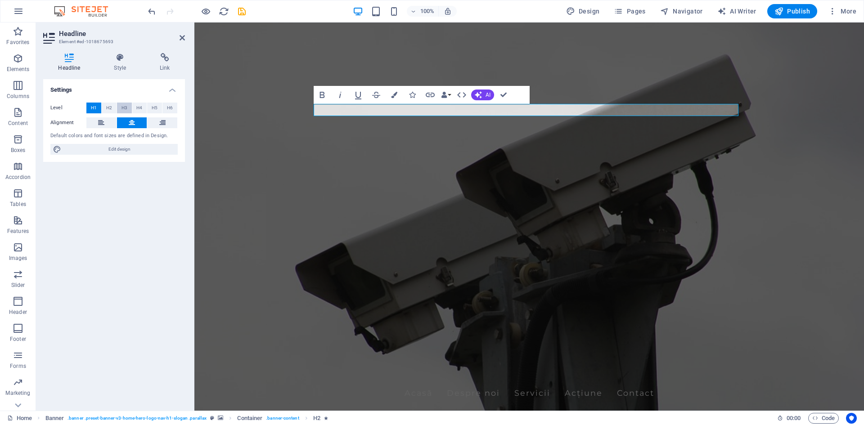
click at [123, 110] on span "H3" at bounding box center [125, 108] width 6 height 11
click at [141, 108] on span "H4" at bounding box center [139, 108] width 6 height 11
click at [158, 108] on span "H5" at bounding box center [155, 108] width 6 height 11
click at [173, 110] on button "H6" at bounding box center [170, 108] width 15 height 11
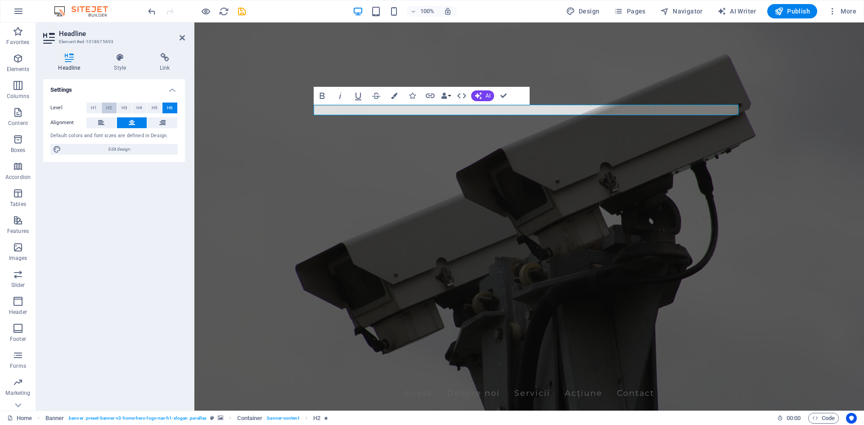
click at [107, 107] on span "H2" at bounding box center [109, 108] width 6 height 11
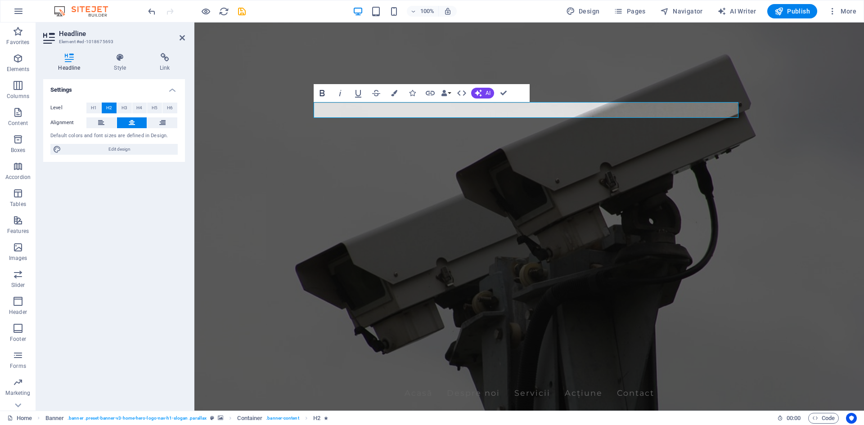
click at [322, 91] on icon "button" at bounding box center [322, 93] width 11 height 11
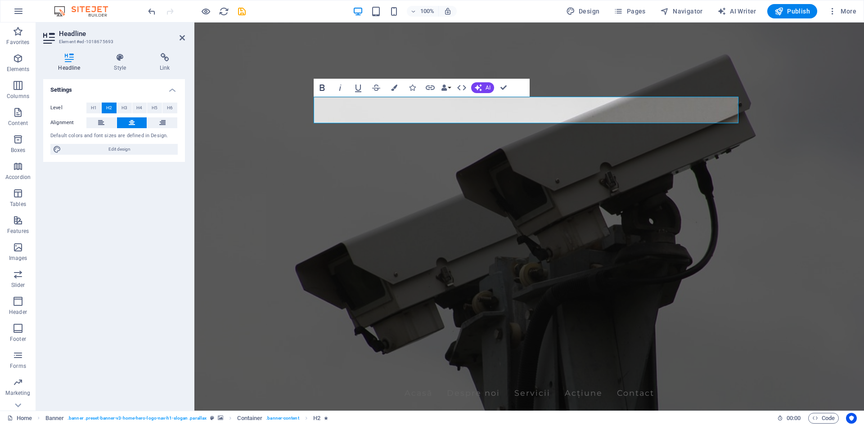
click at [322, 91] on icon "button" at bounding box center [322, 87] width 11 height 11
click at [322, 89] on icon "button" at bounding box center [322, 87] width 11 height 11
click at [397, 88] on icon "button" at bounding box center [394, 88] width 6 height 6
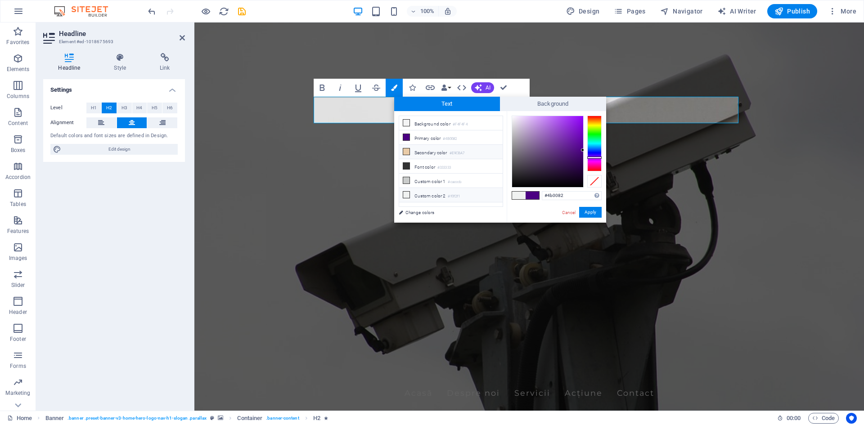
click at [406, 153] on icon at bounding box center [406, 152] width 6 height 6
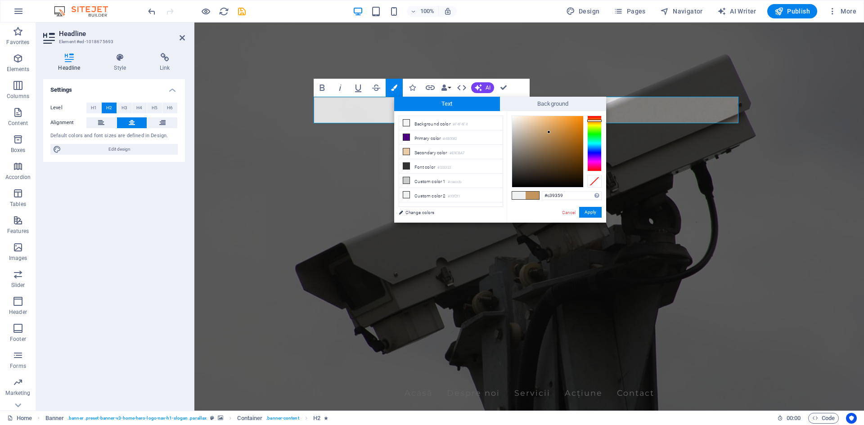
drag, startPoint x: 530, startPoint y: 122, endPoint x: 550, endPoint y: 132, distance: 23.0
click at [550, 132] on div at bounding box center [548, 132] width 3 height 3
click at [597, 124] on div at bounding box center [594, 124] width 14 height 2
drag, startPoint x: 549, startPoint y: 131, endPoint x: 578, endPoint y: 123, distance: 30.5
click at [578, 123] on div at bounding box center [577, 122] width 3 height 3
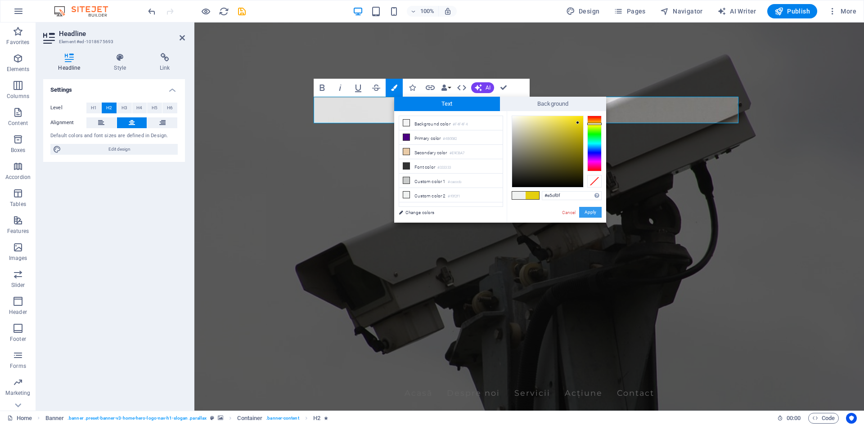
click at [594, 210] on button "Apply" at bounding box center [590, 212] width 23 height 11
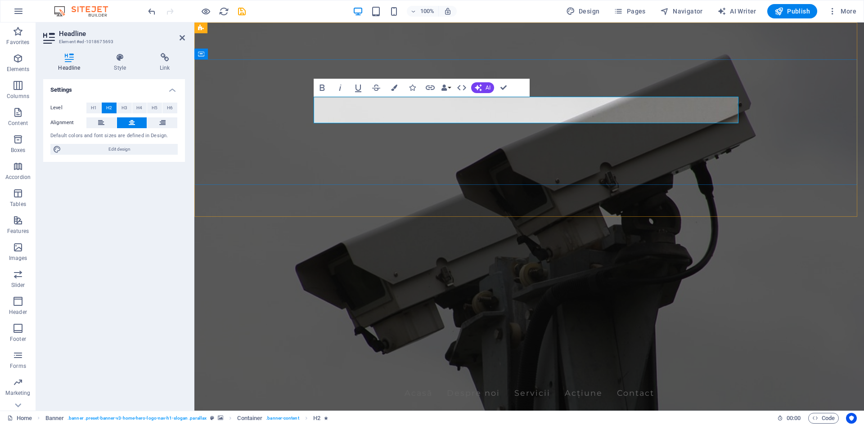
drag, startPoint x: 325, startPoint y: 115, endPoint x: 731, endPoint y: 120, distance: 405.6
click at [393, 87] on icon "button" at bounding box center [394, 88] width 6 height 6
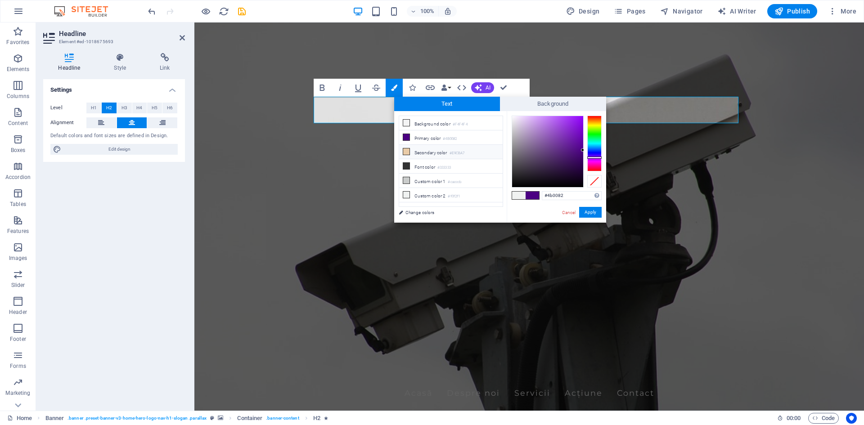
click at [406, 150] on icon at bounding box center [406, 152] width 6 height 6
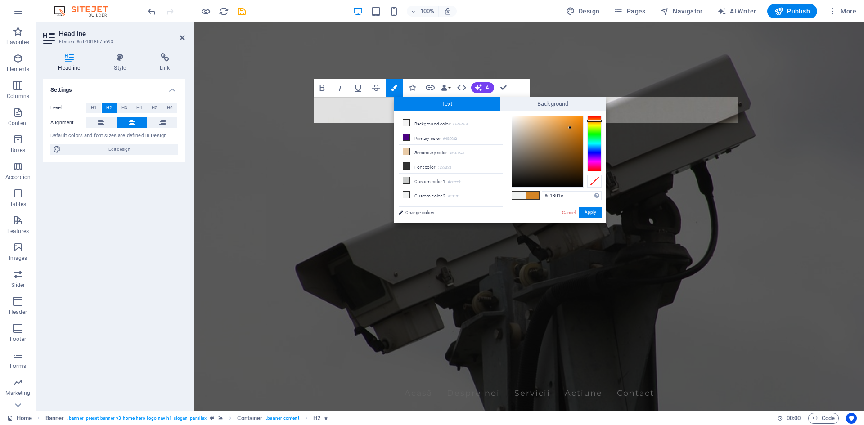
drag, startPoint x: 530, startPoint y: 120, endPoint x: 573, endPoint y: 128, distance: 43.5
click at [572, 128] on div at bounding box center [570, 127] width 3 height 3
click at [595, 123] on div at bounding box center [594, 123] width 14 height 2
type input "#f0ce0d"
drag, startPoint x: 572, startPoint y: 127, endPoint x: 579, endPoint y: 120, distance: 10.5
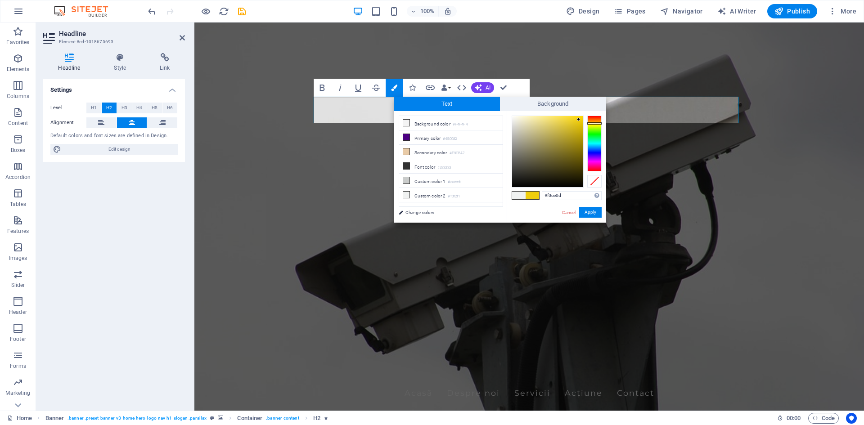
click at [579, 120] on div at bounding box center [578, 119] width 3 height 3
drag, startPoint x: 590, startPoint y: 211, endPoint x: 395, endPoint y: 188, distance: 195.8
click at [590, 210] on button "Apply" at bounding box center [590, 212] width 23 height 11
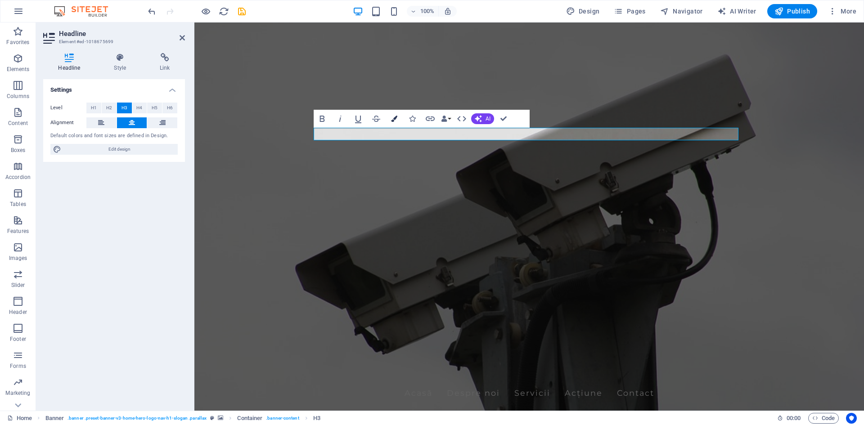
click at [394, 119] on icon "button" at bounding box center [394, 119] width 6 height 6
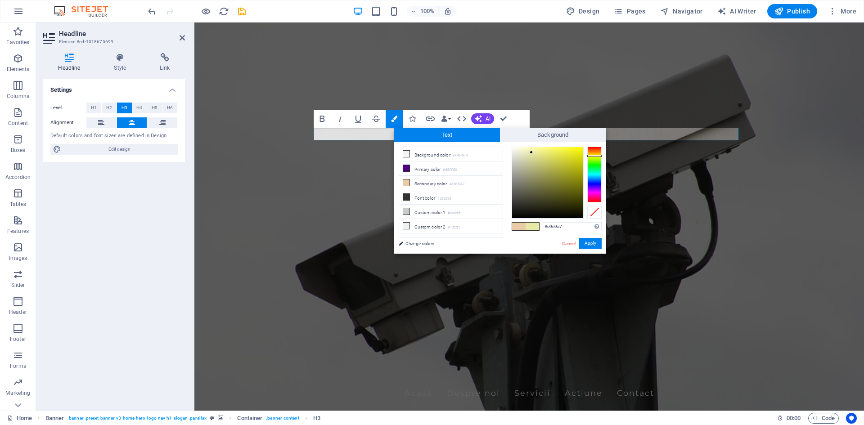
drag, startPoint x: 595, startPoint y: 151, endPoint x: 595, endPoint y: 156, distance: 4.5
click at [595, 156] on div at bounding box center [594, 156] width 14 height 2
drag, startPoint x: 533, startPoint y: 153, endPoint x: 578, endPoint y: 154, distance: 45.5
click at [578, 154] on div at bounding box center [577, 154] width 3 height 3
type input "#e3cd0f"
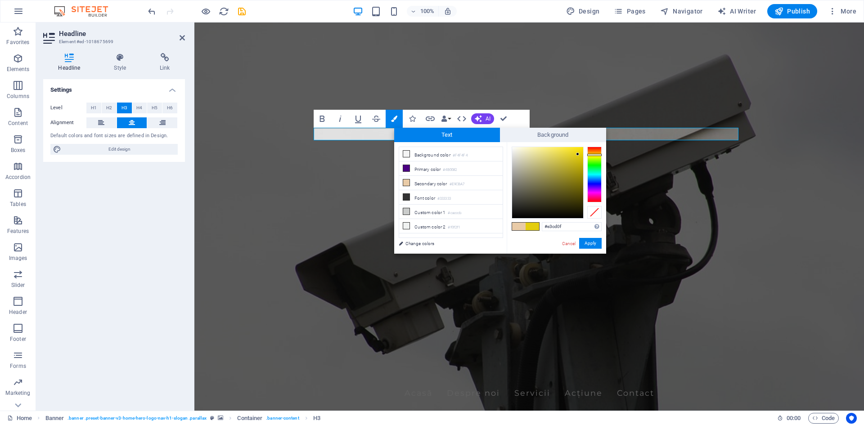
click at [595, 155] on div at bounding box center [594, 155] width 14 height 2
click at [591, 244] on button "Apply" at bounding box center [590, 243] width 23 height 11
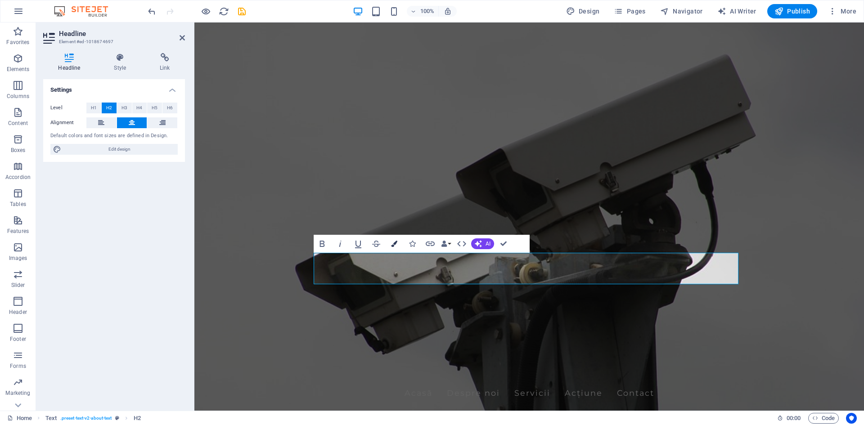
click at [396, 243] on icon "button" at bounding box center [394, 244] width 6 height 6
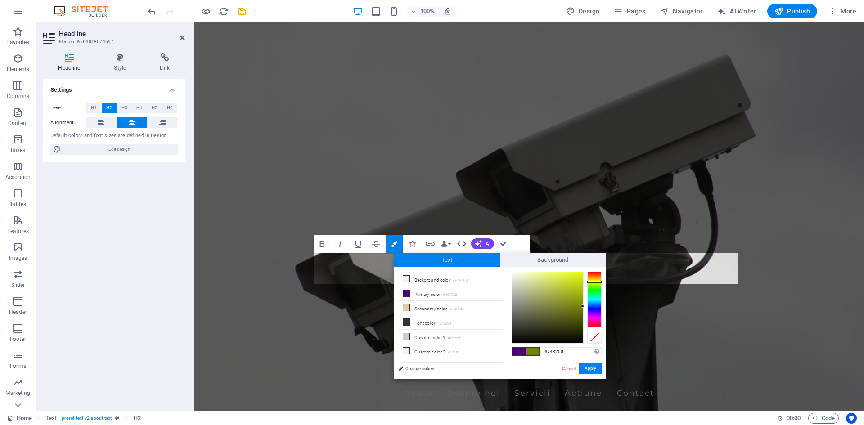
drag, startPoint x: 595, startPoint y: 313, endPoint x: 594, endPoint y: 282, distance: 31.1
click at [594, 282] on div at bounding box center [594, 282] width 14 height 2
drag, startPoint x: 583, startPoint y: 307, endPoint x: 575, endPoint y: 279, distance: 29.5
click at [575, 279] on div at bounding box center [574, 278] width 3 height 3
type input "#e6d419"
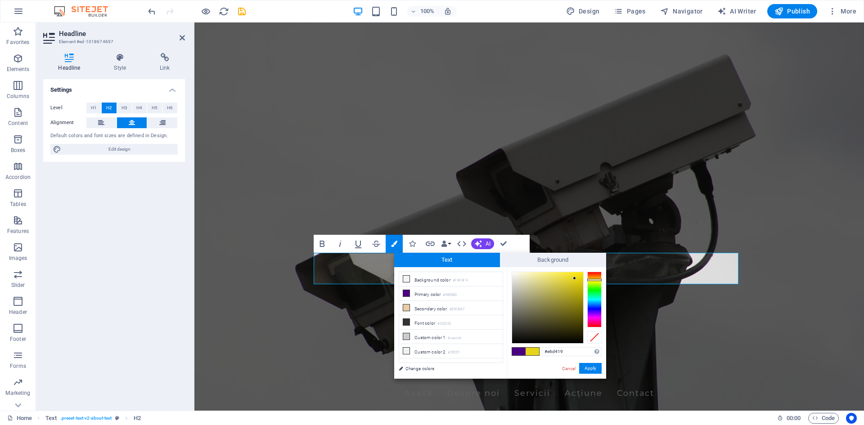
click at [595, 280] on div at bounding box center [594, 280] width 14 height 2
drag, startPoint x: 592, startPoint y: 370, endPoint x: 398, endPoint y: 347, distance: 194.9
click at [592, 370] on button "Apply" at bounding box center [590, 368] width 23 height 11
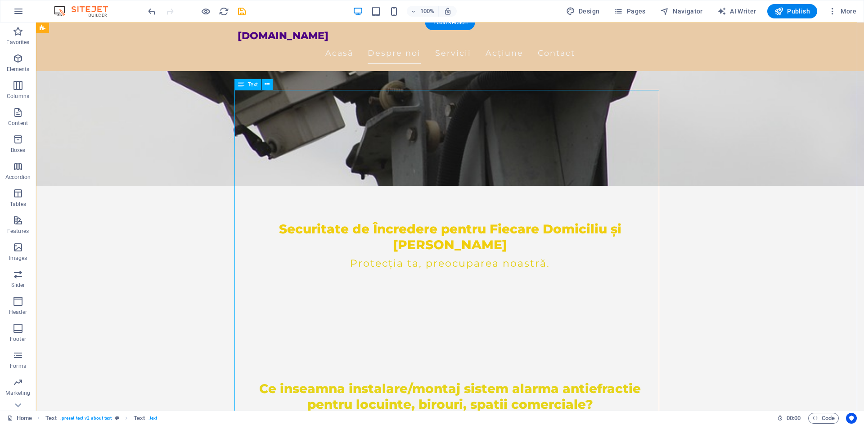
scroll to position [45, 0]
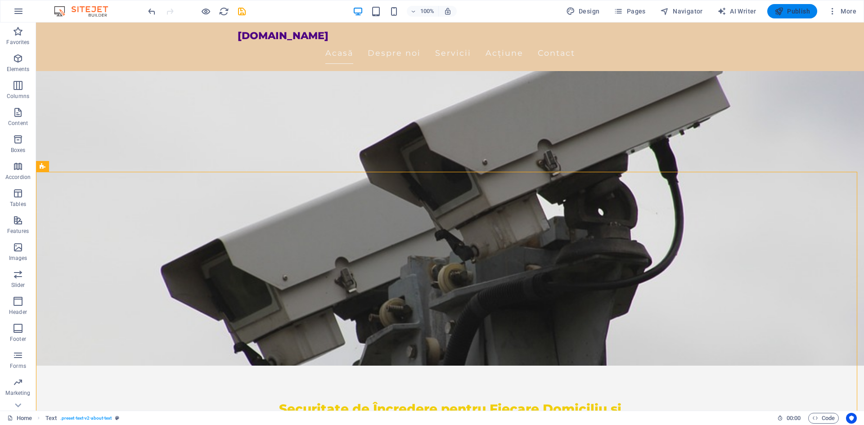
click at [803, 6] on button "Publish" at bounding box center [793, 11] width 50 height 14
checkbox input "false"
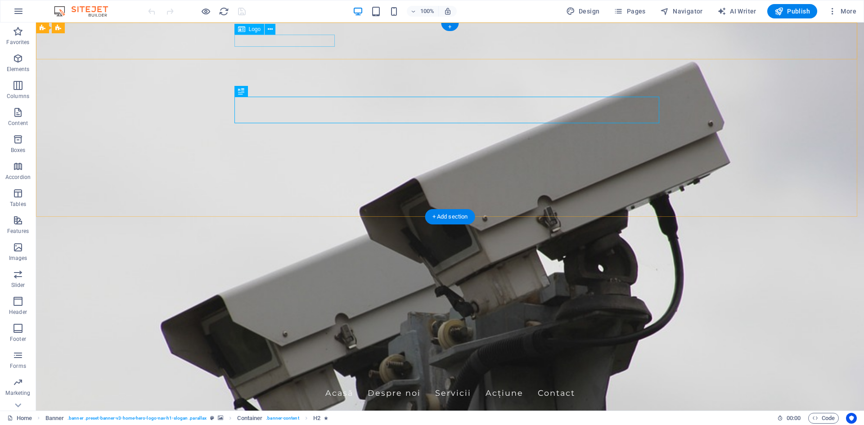
click at [274, 370] on div "[DOMAIN_NAME]" at bounding box center [450, 376] width 425 height 12
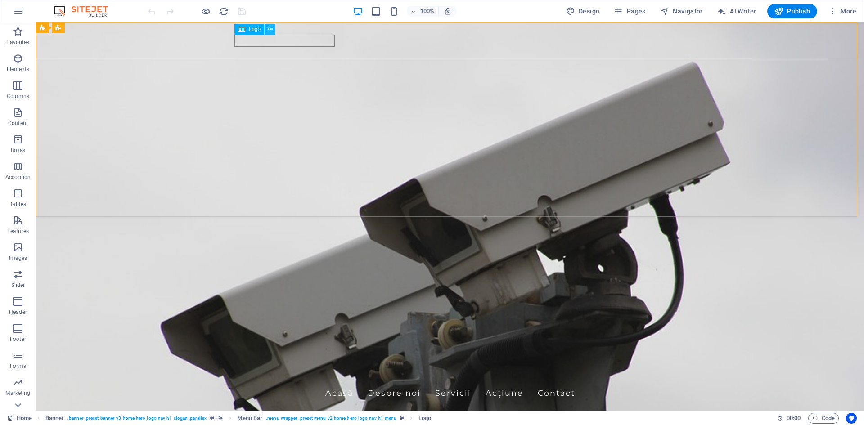
click at [268, 27] on icon at bounding box center [270, 29] width 5 height 9
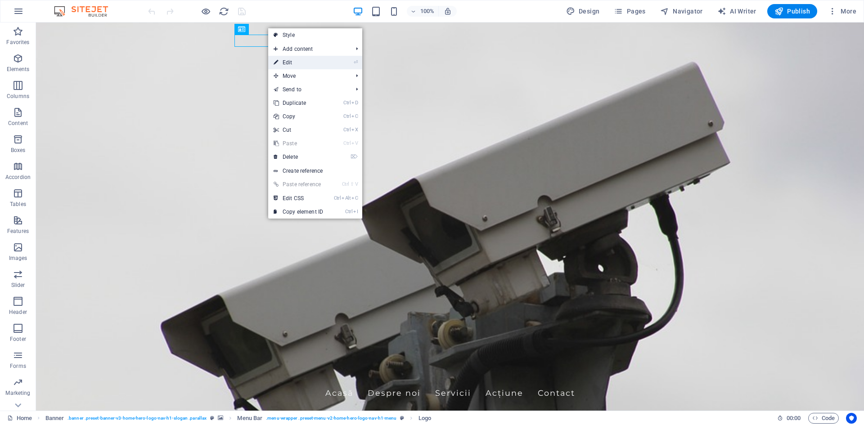
click at [289, 62] on link "⏎ Edit" at bounding box center [298, 63] width 60 height 14
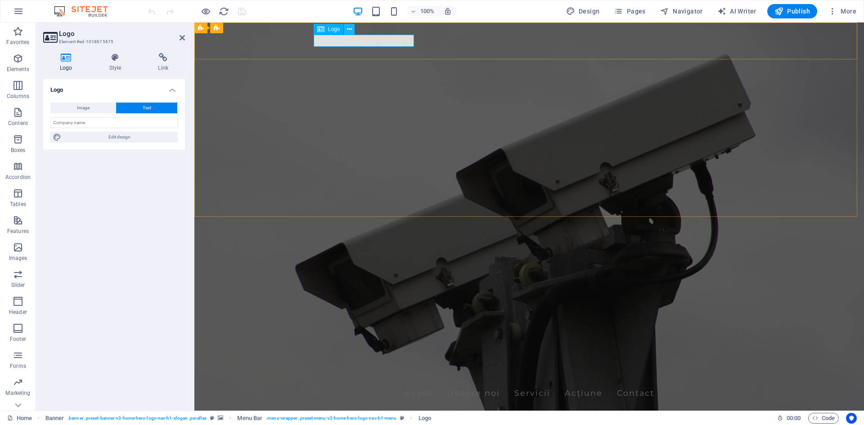
click at [352, 28] on icon at bounding box center [349, 29] width 5 height 9
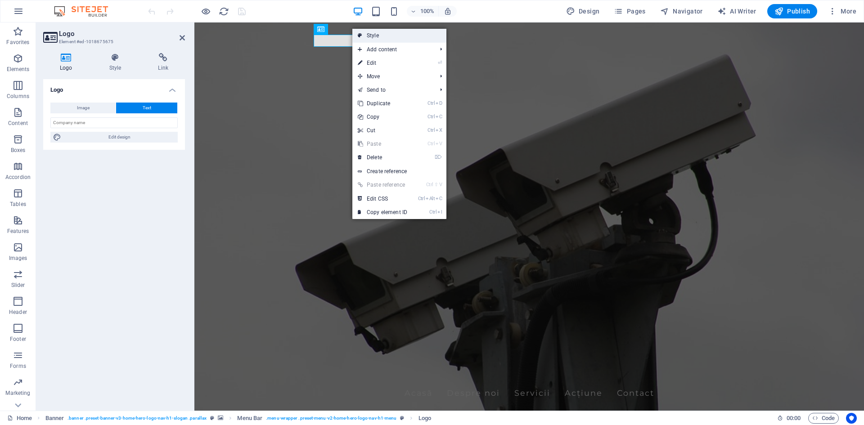
click at [376, 33] on link "Style" at bounding box center [399, 36] width 94 height 14
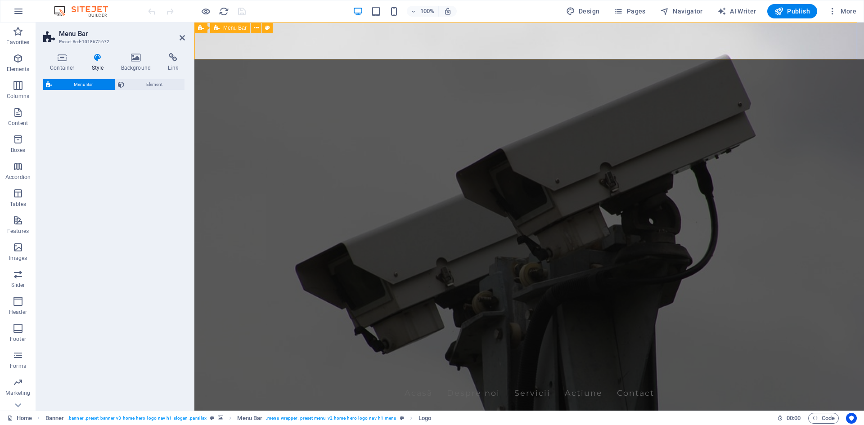
select select "rem"
select select "preset-menu-v2-home-hero-logo-nav-h1-menu"
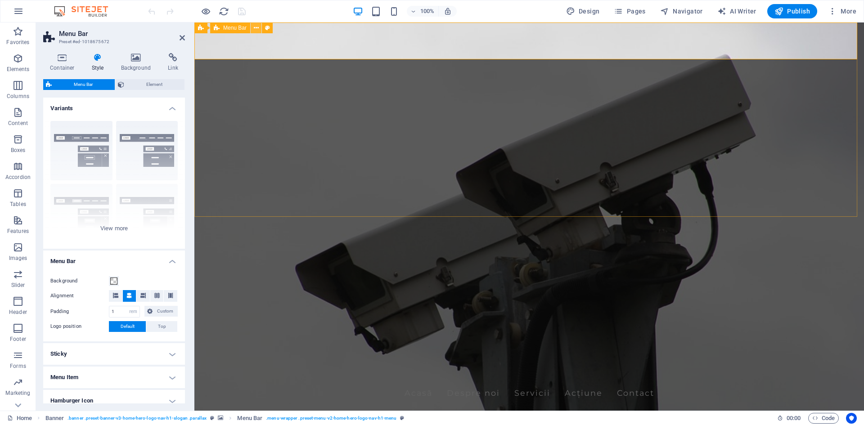
click at [256, 27] on icon at bounding box center [256, 27] width 5 height 9
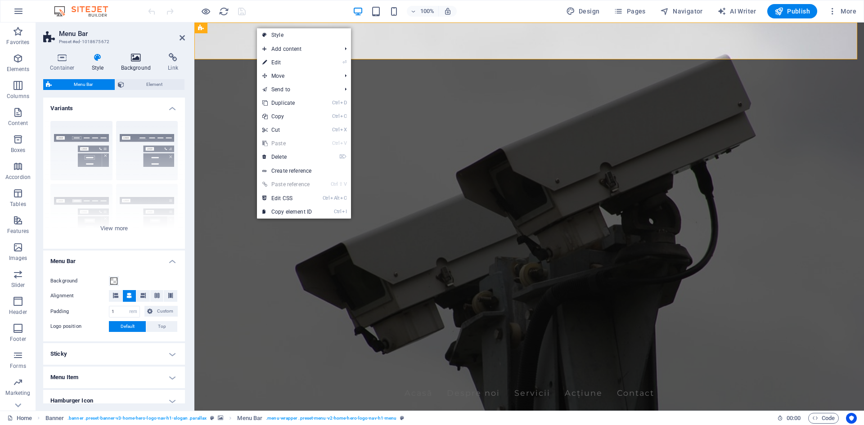
click at [136, 57] on icon at bounding box center [136, 57] width 44 height 9
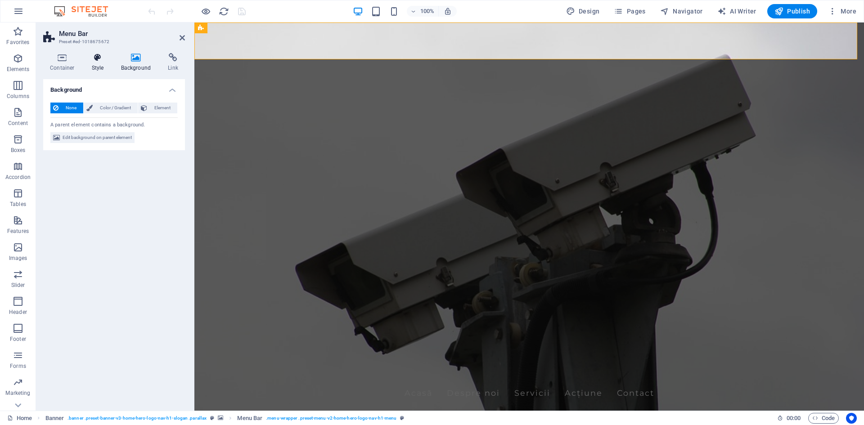
click at [96, 58] on icon at bounding box center [98, 57] width 26 height 9
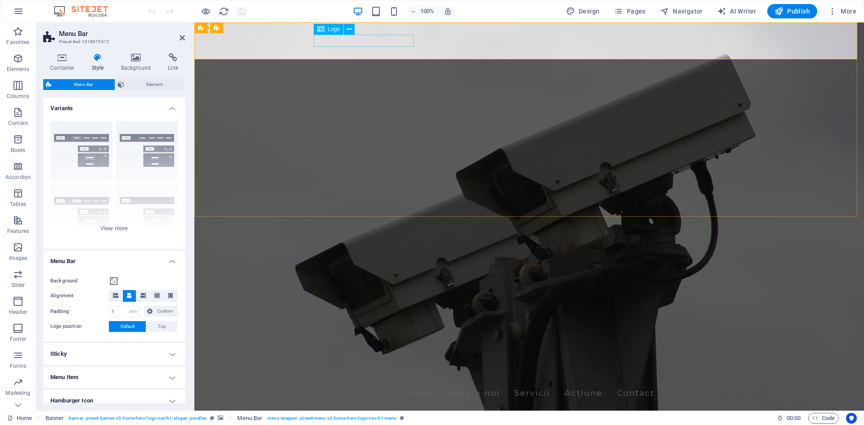
click at [391, 370] on div "[DOMAIN_NAME]" at bounding box center [529, 376] width 425 height 12
click at [347, 26] on icon at bounding box center [349, 29] width 5 height 9
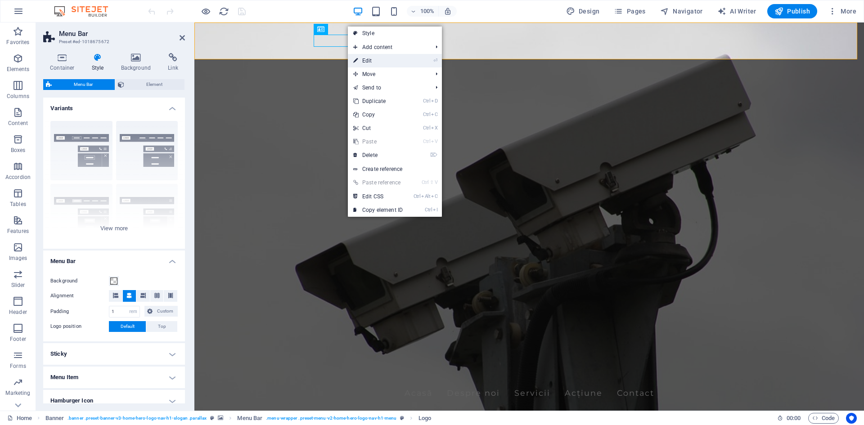
click at [367, 61] on link "⏎ Edit" at bounding box center [378, 61] width 60 height 14
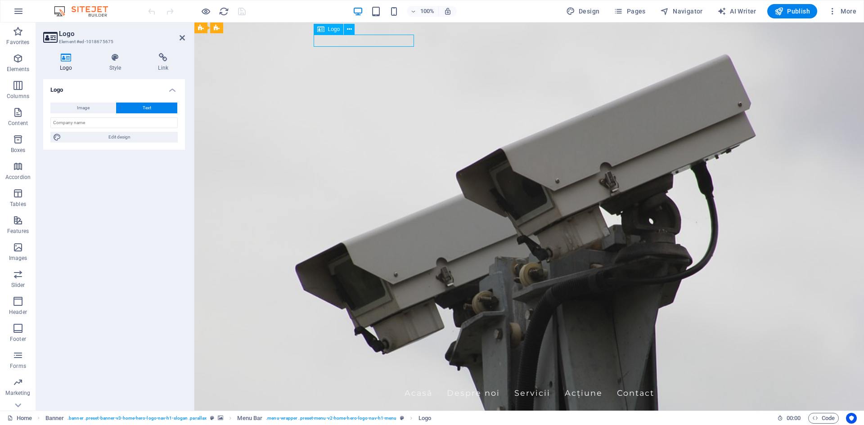
drag, startPoint x: 314, startPoint y: 40, endPoint x: 322, endPoint y: 38, distance: 8.7
click at [322, 370] on div "[DOMAIN_NAME]" at bounding box center [529, 376] width 425 height 12
click at [330, 370] on div "[DOMAIN_NAME]" at bounding box center [529, 376] width 425 height 12
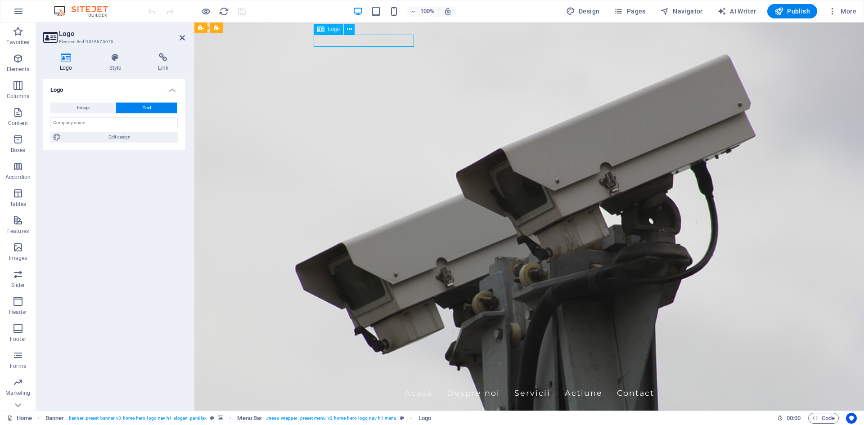
click at [330, 370] on div "[DOMAIN_NAME]" at bounding box center [529, 376] width 425 height 12
click at [65, 57] on icon at bounding box center [66, 57] width 46 height 9
click at [64, 33] on h2 "Logo" at bounding box center [122, 34] width 126 height 8
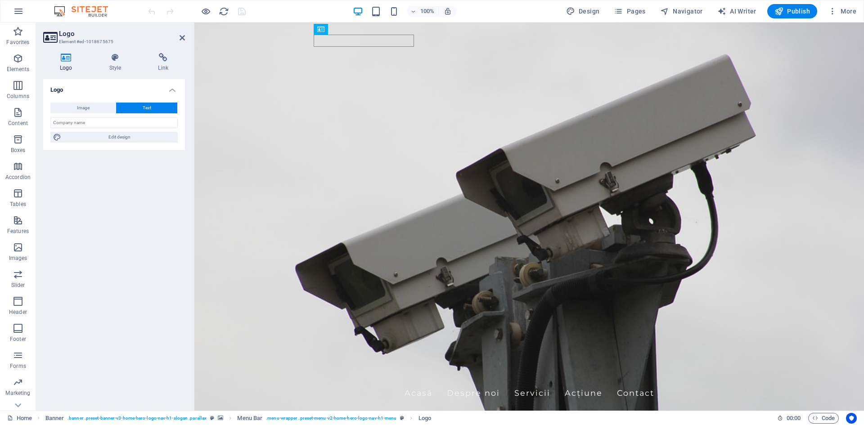
drag, startPoint x: 65, startPoint y: 63, endPoint x: 61, endPoint y: 71, distance: 9.3
click at [65, 62] on h4 "Logo" at bounding box center [68, 62] width 50 height 19
click at [84, 105] on span "Image" at bounding box center [83, 108] width 13 height 11
select select "DISABLED_OPTION_VALUE"
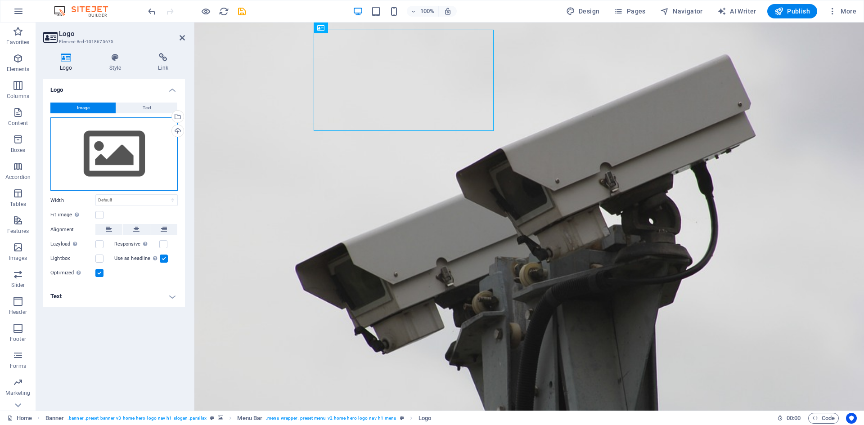
click at [117, 154] on div "Drag files here, click to choose files or select files from Files or our free s…" at bounding box center [113, 154] width 127 height 74
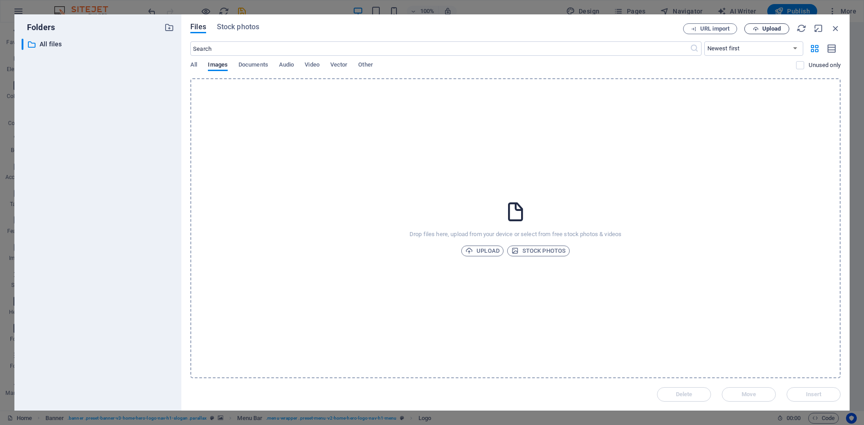
click at [772, 28] on span "Upload" at bounding box center [772, 28] width 18 height 5
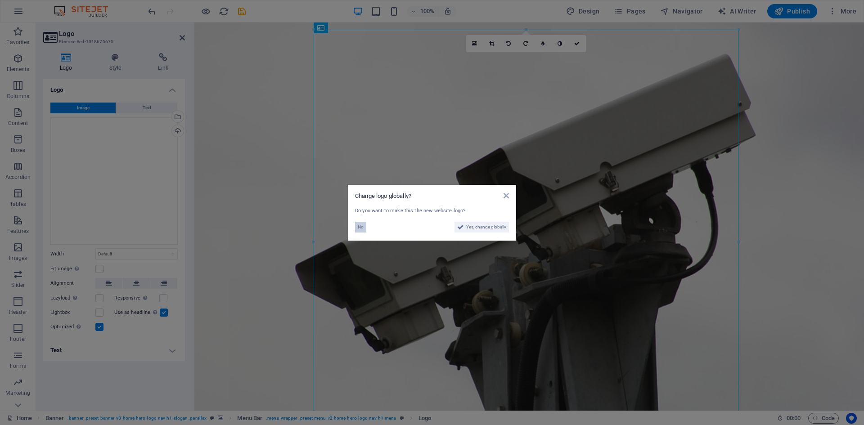
click at [364, 226] on button "No" at bounding box center [360, 227] width 11 height 11
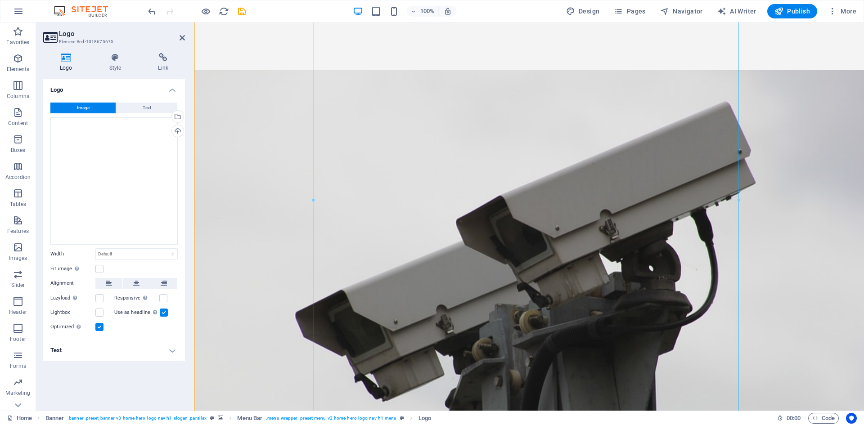
scroll to position [225, 0]
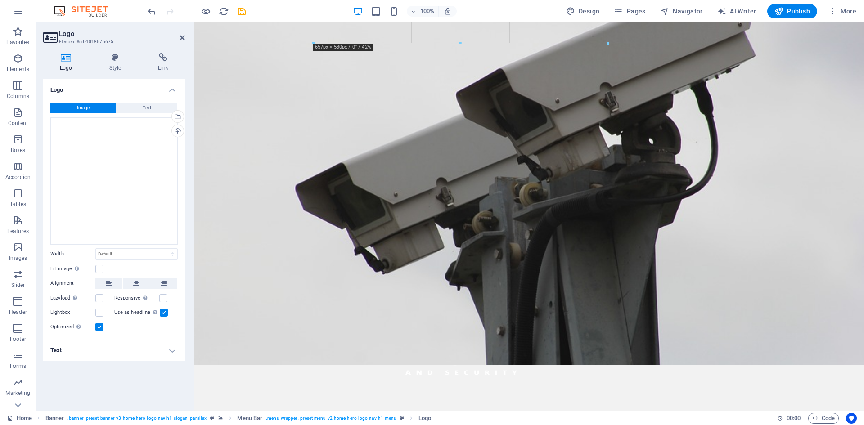
drag, startPoint x: 740, startPoint y: 230, endPoint x: 463, endPoint y: 39, distance: 336.8
type input "651"
select select "px"
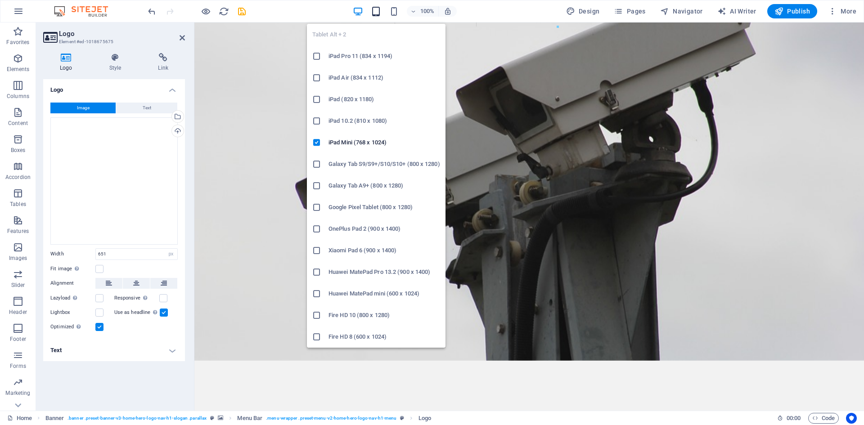
drag, startPoint x: 606, startPoint y: 97, endPoint x: 375, endPoint y: 10, distance: 246.6
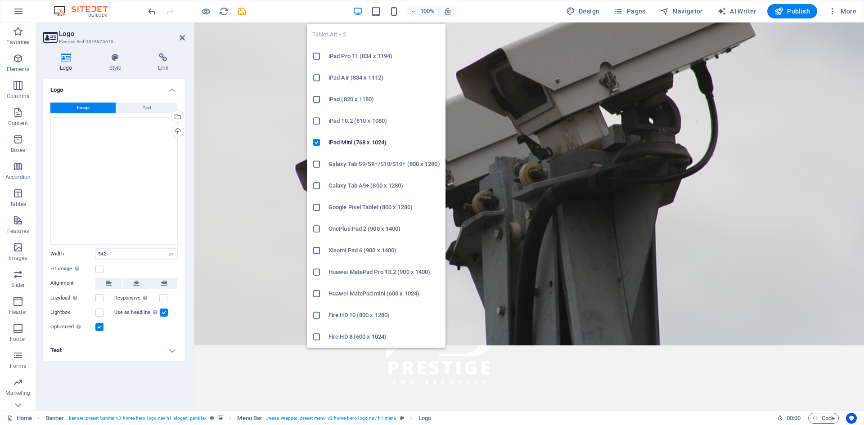
scroll to position [0, 0]
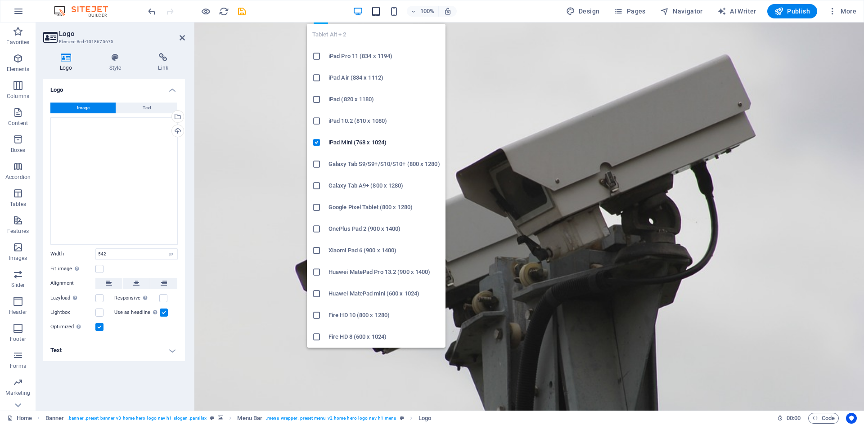
drag, startPoint x: 558, startPoint y: 275, endPoint x: 377, endPoint y: 12, distance: 318.9
type input "141"
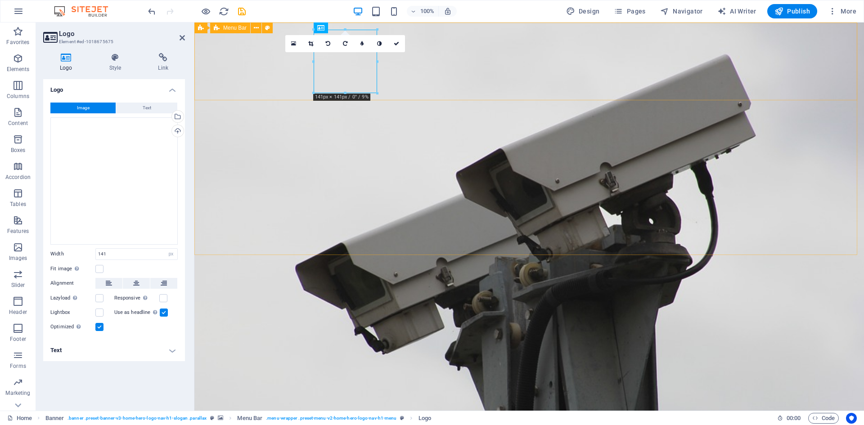
click at [755, 372] on div "Acasă Despre noi Servicii Acțiune Contact" at bounding box center [529, 422] width 670 height 100
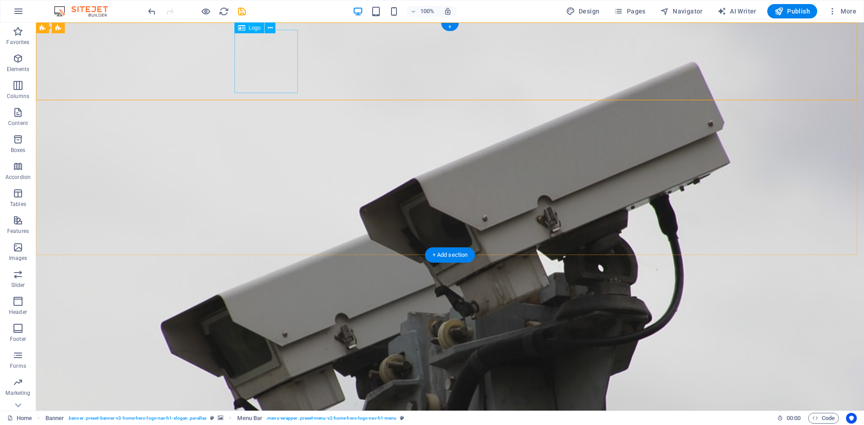
click at [272, 379] on div at bounding box center [450, 410] width 425 height 63
click at [289, 379] on div at bounding box center [450, 410] width 425 height 63
select select "px"
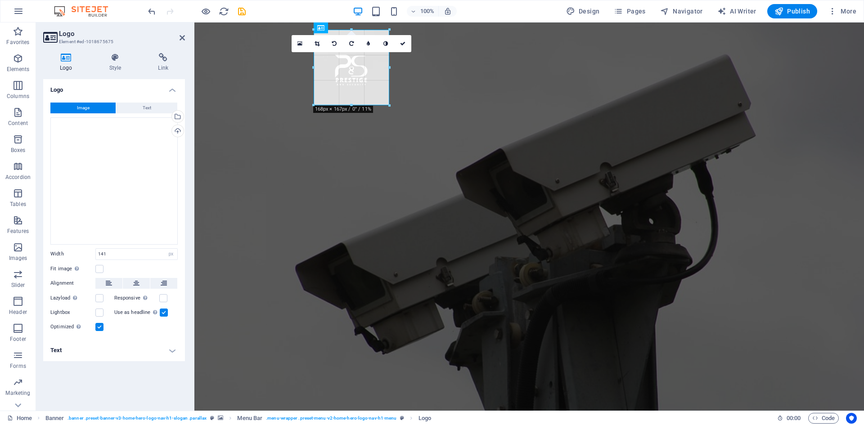
drag, startPoint x: 379, startPoint y: 94, endPoint x: 381, endPoint y: 107, distance: 13.3
type input "168"
click at [651, 375] on div "Acasă Despre noi Servicii Acțiune Contact" at bounding box center [529, 431] width 670 height 113
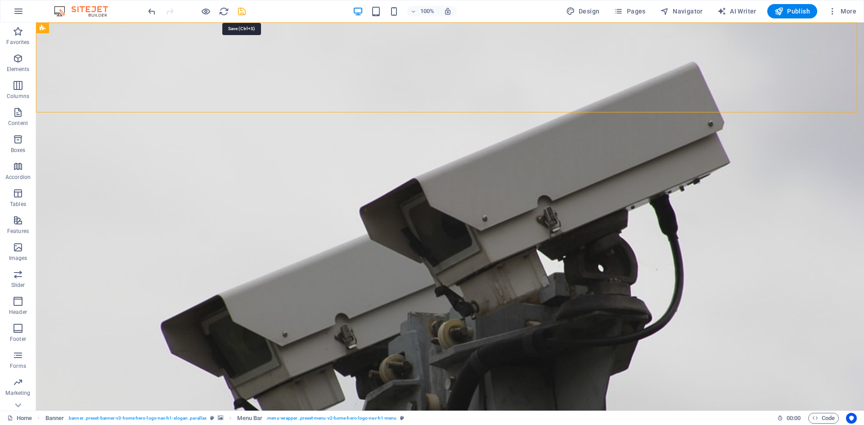
click at [238, 10] on icon "save" at bounding box center [242, 11] width 10 height 10
checkbox input "false"
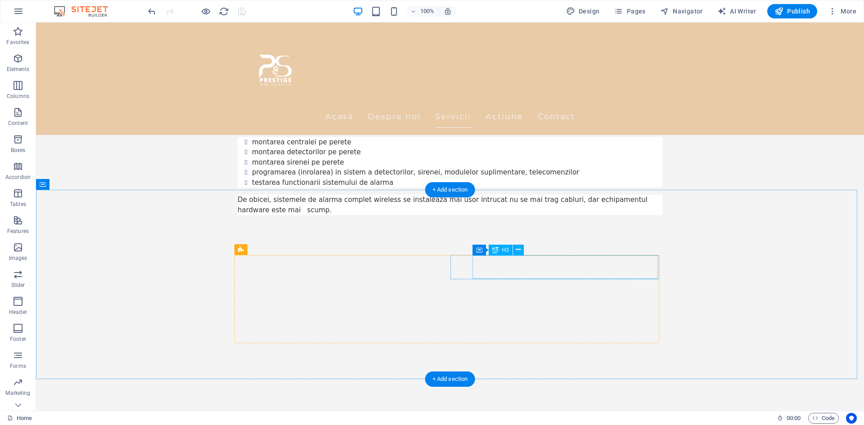
scroll to position [900, 0]
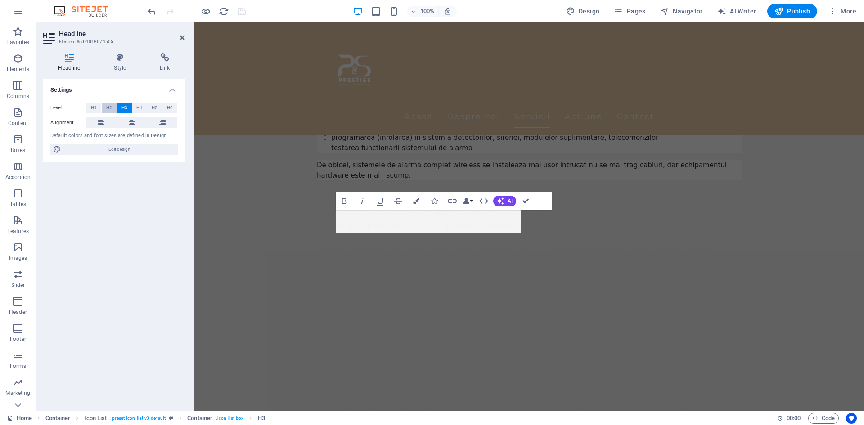
click at [111, 107] on span "H2" at bounding box center [109, 108] width 6 height 11
click at [122, 104] on span "H3" at bounding box center [125, 108] width 6 height 11
click at [142, 107] on span "H4" at bounding box center [139, 108] width 6 height 11
click at [154, 108] on span "H5" at bounding box center [155, 108] width 6 height 11
click at [169, 107] on span "H6" at bounding box center [170, 108] width 6 height 11
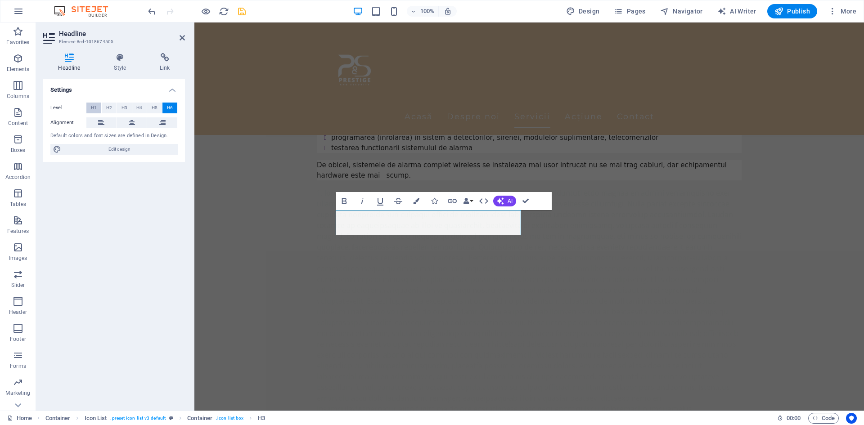
click at [94, 108] on span "H1" at bounding box center [94, 108] width 6 height 11
click at [109, 108] on span "H2" at bounding box center [109, 108] width 6 height 11
click at [122, 106] on span "H3" at bounding box center [125, 108] width 6 height 11
click at [132, 210] on div "Settings Level H1 H2 H3 H4 H5 H6 Alignment Default colors and font sizes are de…" at bounding box center [114, 241] width 142 height 325
click at [506, 202] on button "AI" at bounding box center [504, 201] width 23 height 11
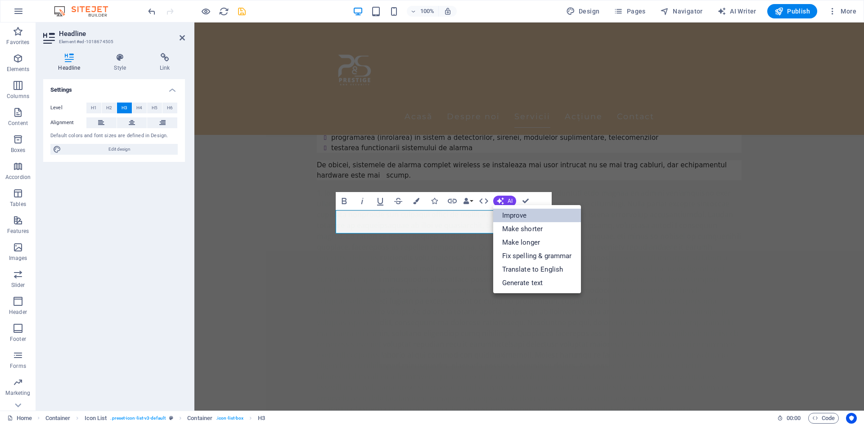
click at [521, 214] on link "Improve" at bounding box center [537, 216] width 88 height 14
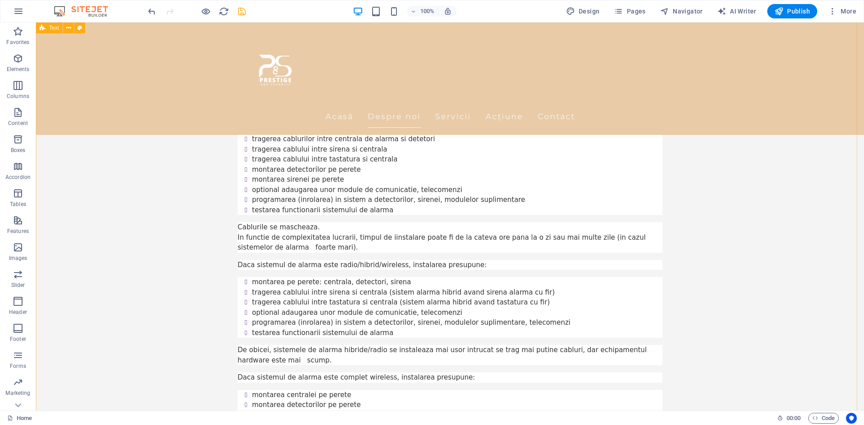
scroll to position [675, 0]
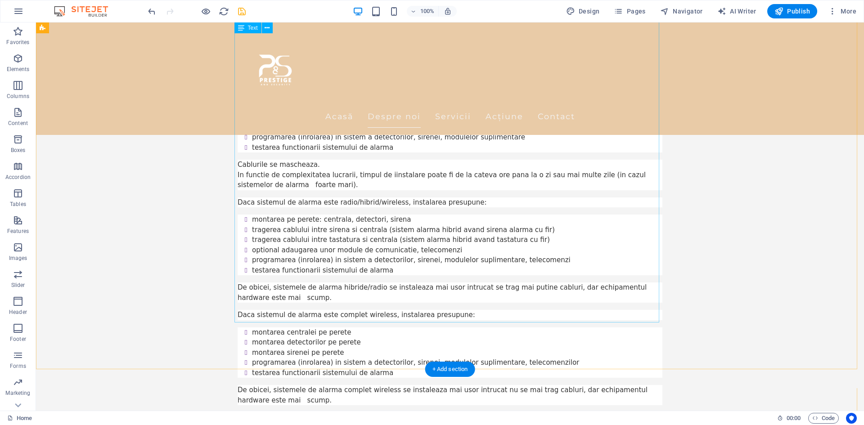
click at [470, 259] on div "Instalarea unui sistem de alarmă antiefracție este esențială pentru asigur Daca…" at bounding box center [450, 366] width 425 height 677
click at [366, 176] on div "Instalarea unui sistem de alarmă antiefracție este esențială pentru asigur Daca…" at bounding box center [450, 366] width 425 height 677
click at [271, 25] on icon at bounding box center [270, 24] width 5 height 9
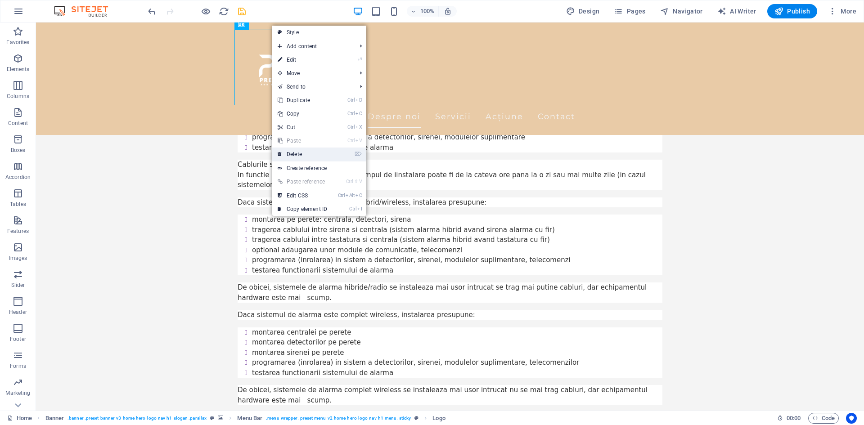
click at [303, 154] on link "⌦ Delete" at bounding box center [302, 155] width 60 height 14
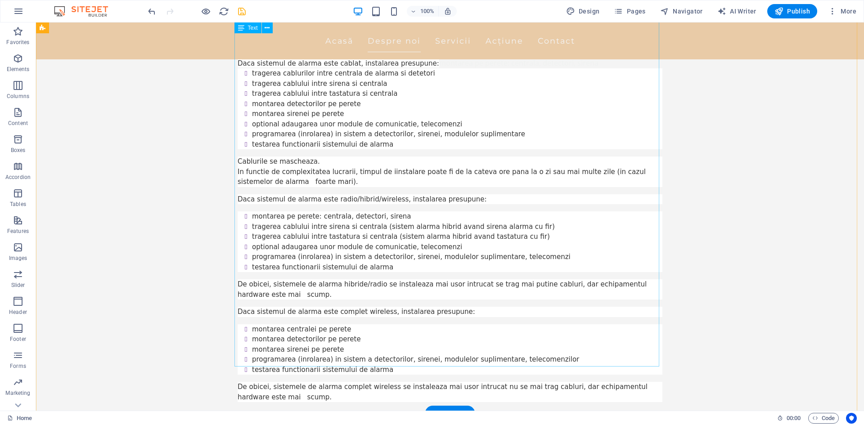
scroll to position [625, 0]
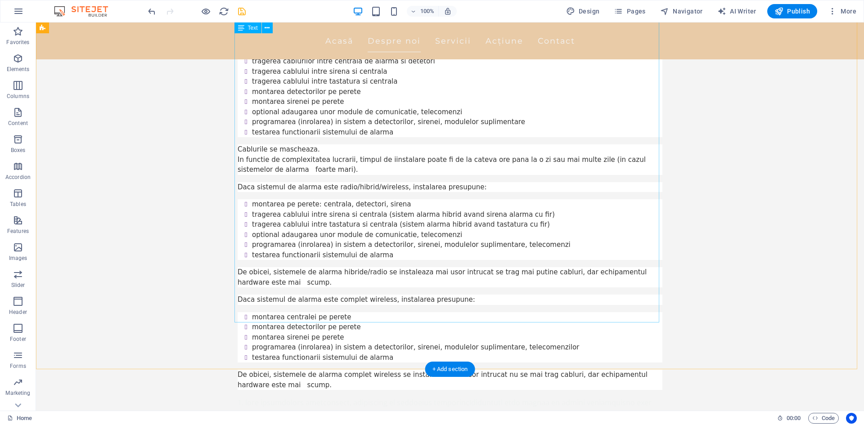
click at [292, 307] on div "Instalarea unui sistem de alarmă antiefracție este esențială pentru asigur Daca…" at bounding box center [450, 351] width 425 height 677
click at [313, 312] on div "Instalarea unui sistem de alarmă antiefracție este esențială pentru asigur Daca…" at bounding box center [450, 351] width 425 height 677
click at [271, 23] on icon at bounding box center [270, 24] width 5 height 9
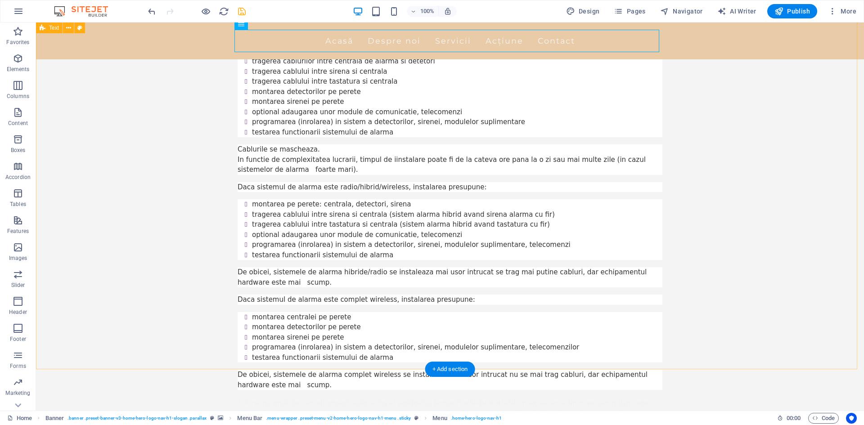
click at [695, 172] on div "Ce inseamna instalare/montaj sistem alarma antiefractie pentru locuinte, birour…" at bounding box center [450, 341] width 828 height 791
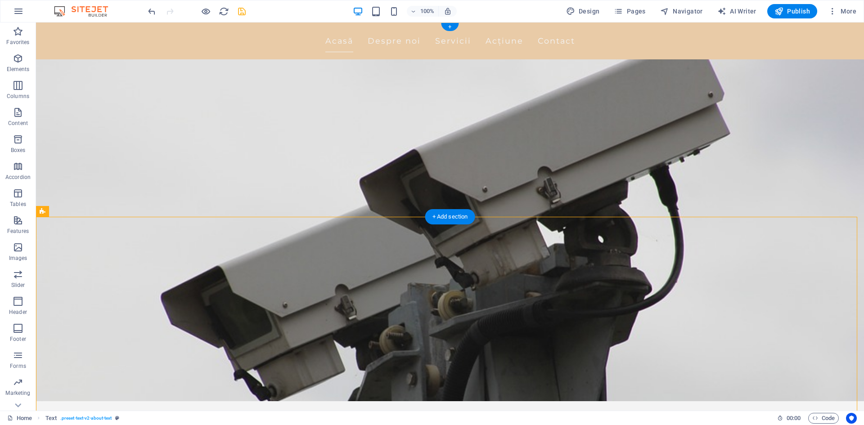
scroll to position [0, 0]
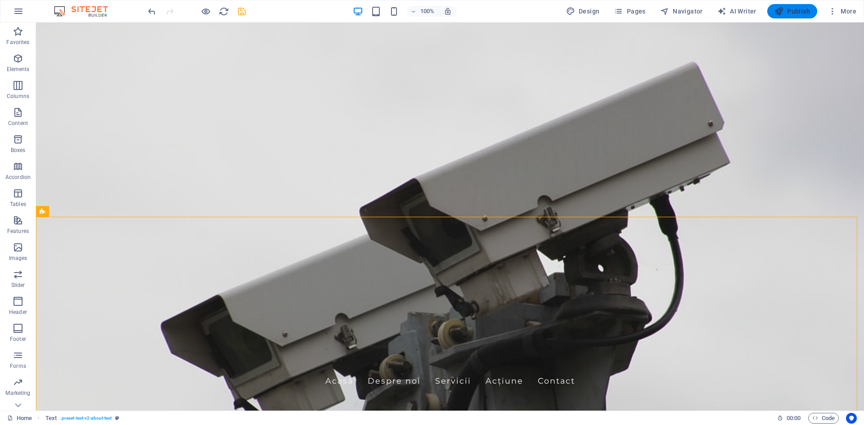
click at [797, 11] on span "Publish" at bounding box center [793, 11] width 36 height 9
checkbox input "false"
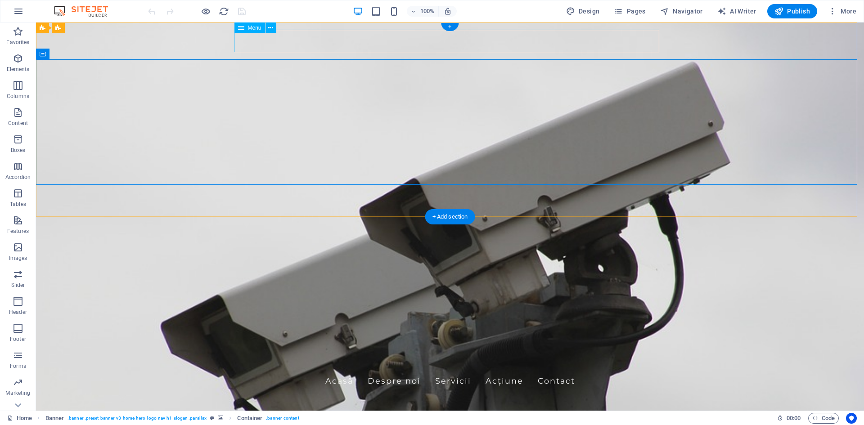
click at [339, 370] on nav "Acasă Despre noi Servicii Acțiune Contact" at bounding box center [450, 381] width 425 height 23
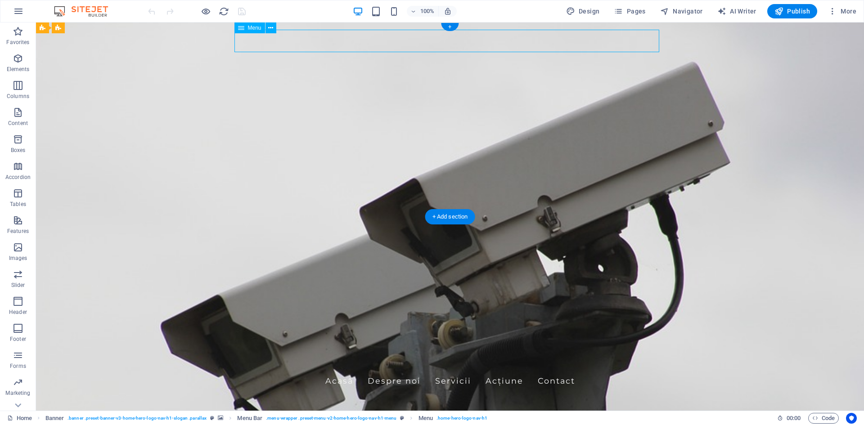
click at [339, 370] on nav "Acasă Despre noi Servicii Acțiune Contact" at bounding box center [450, 381] width 425 height 23
select select
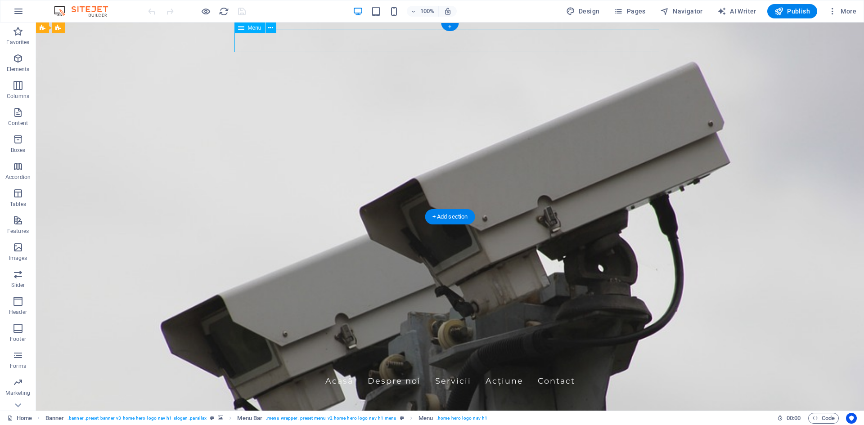
select select
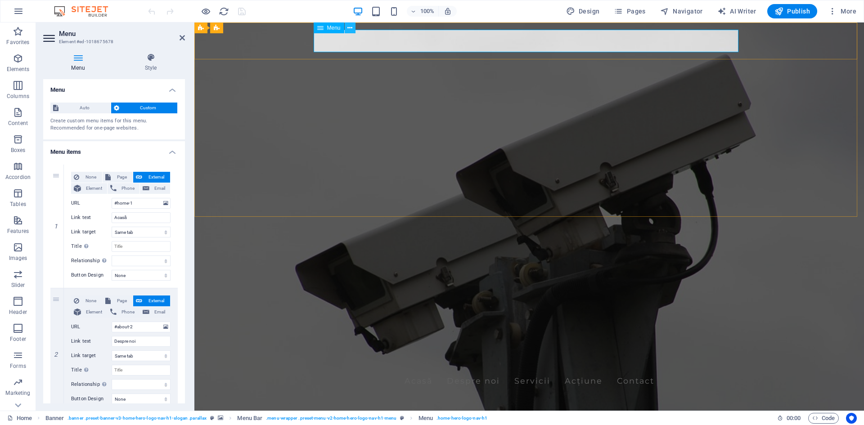
click at [348, 27] on icon at bounding box center [350, 27] width 5 height 9
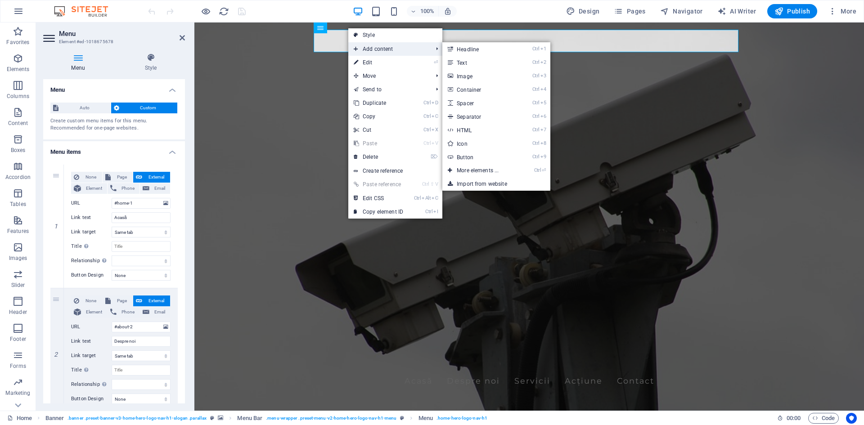
click at [369, 49] on span "Add content" at bounding box center [388, 49] width 81 height 14
click at [463, 75] on link "Ctrl 3 Image" at bounding box center [480, 76] width 74 height 14
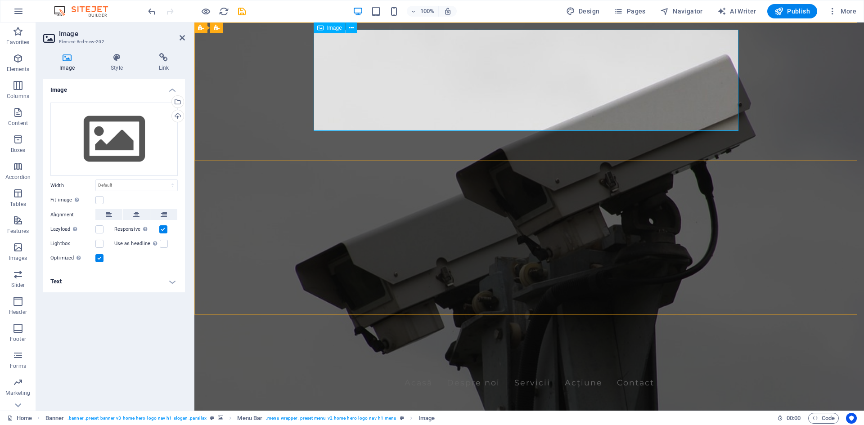
click at [349, 27] on icon at bounding box center [351, 27] width 5 height 9
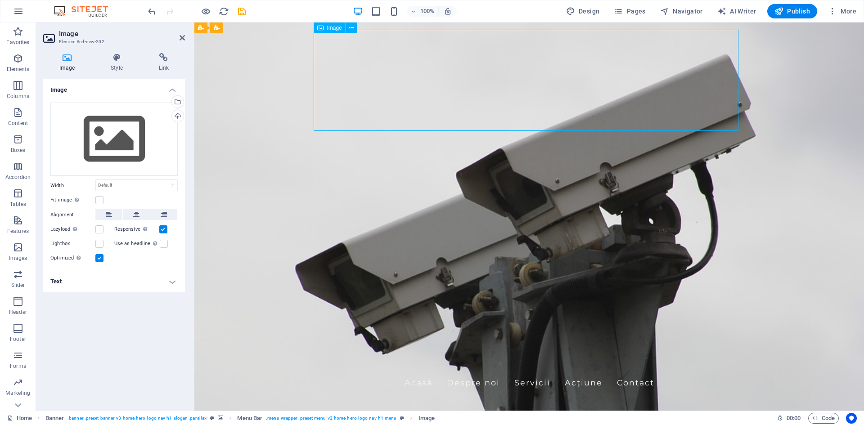
click at [181, 115] on div "Upload" at bounding box center [177, 117] width 14 height 14
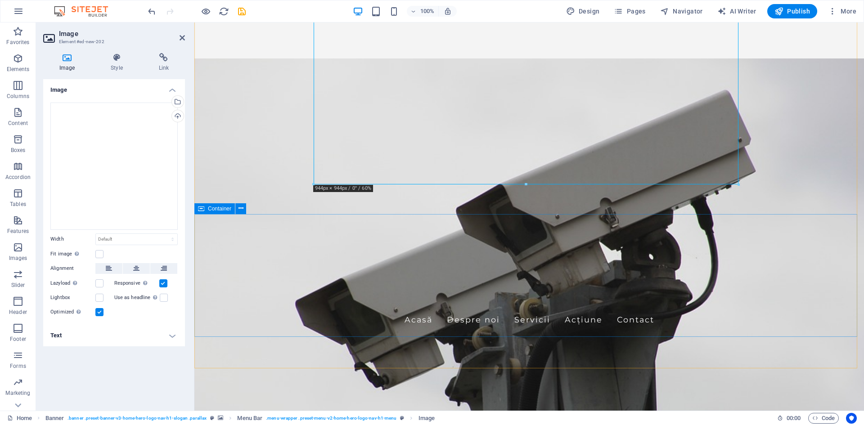
scroll to position [270, 0]
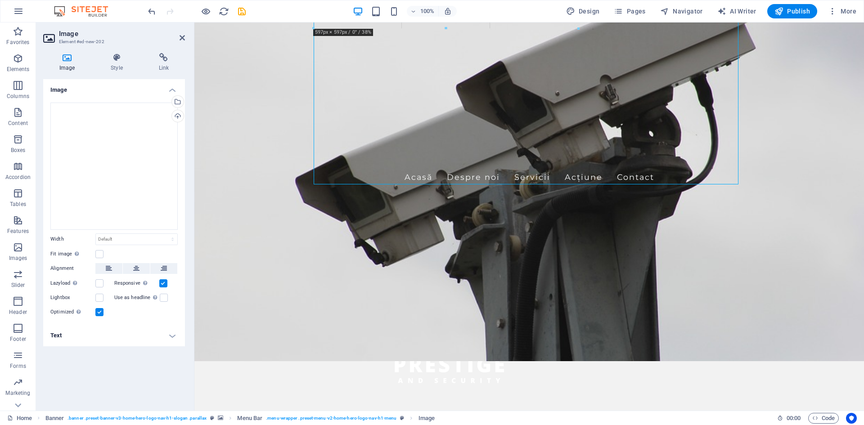
drag, startPoint x: 739, startPoint y: 183, endPoint x: 365, endPoint y: 23, distance: 406.6
type input "588"
select select "px"
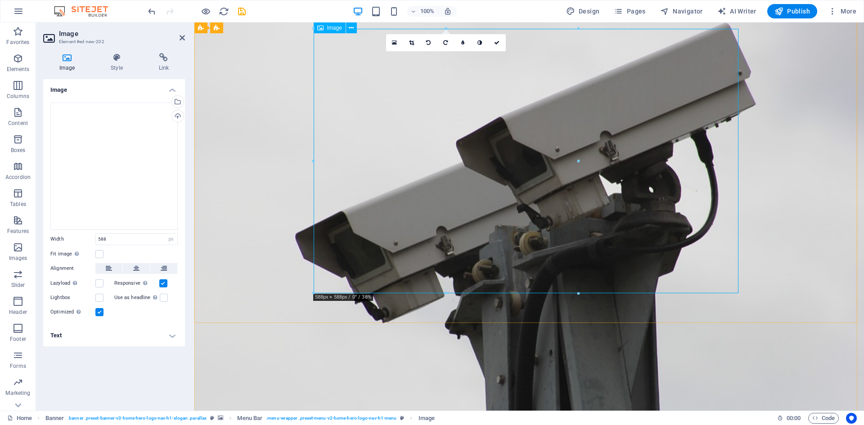
scroll to position [0, 0]
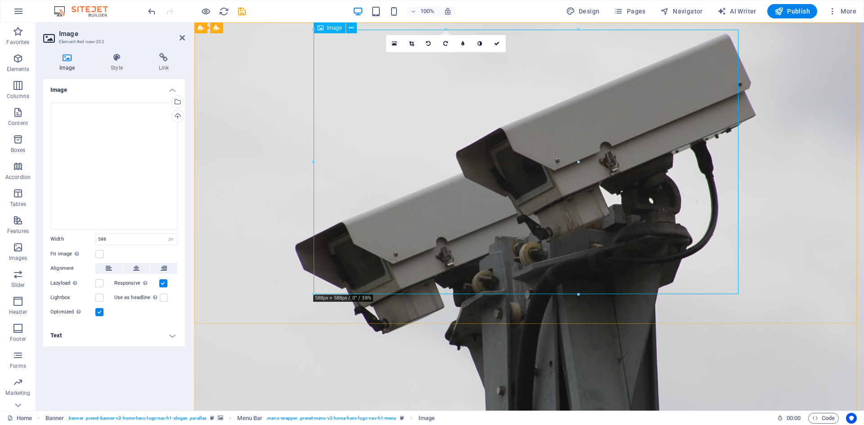
drag, startPoint x: 736, startPoint y: 286, endPoint x: 736, endPoint y: 296, distance: 9.9
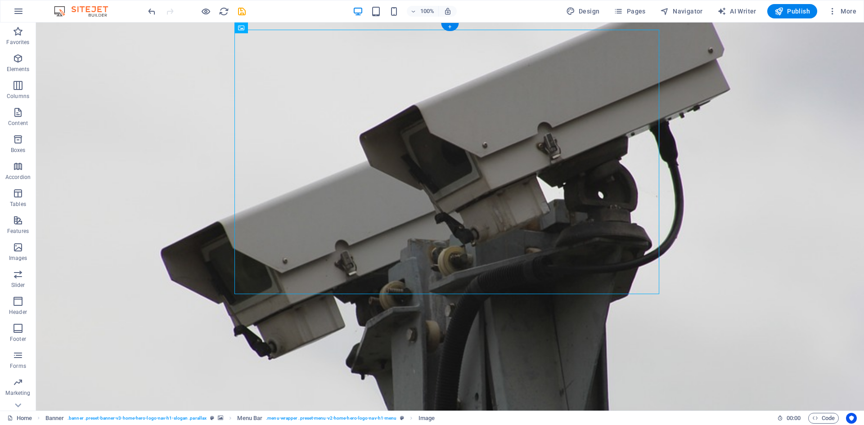
drag, startPoint x: 578, startPoint y: 293, endPoint x: 454, endPoint y: 151, distance: 188.5
select select "px"
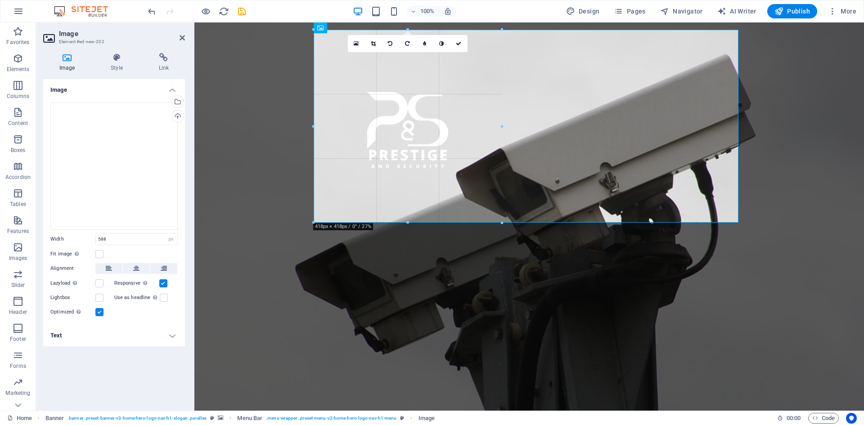
drag, startPoint x: 317, startPoint y: 290, endPoint x: 386, endPoint y: 53, distance: 246.6
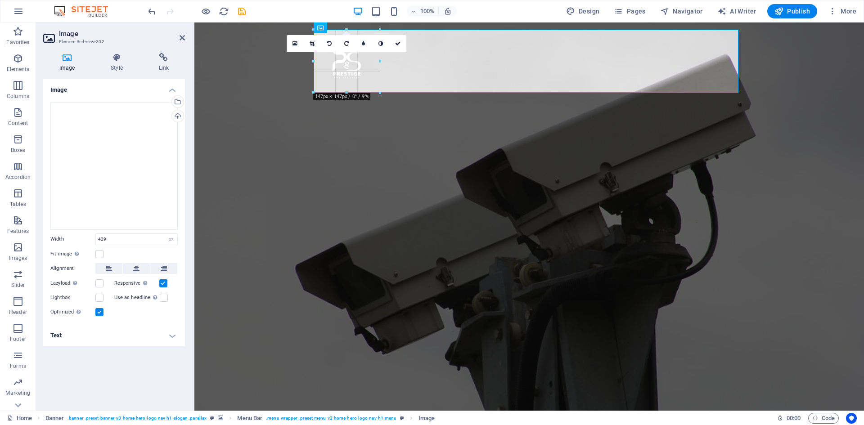
drag, startPoint x: 507, startPoint y: 224, endPoint x: 377, endPoint y: 67, distance: 203.6
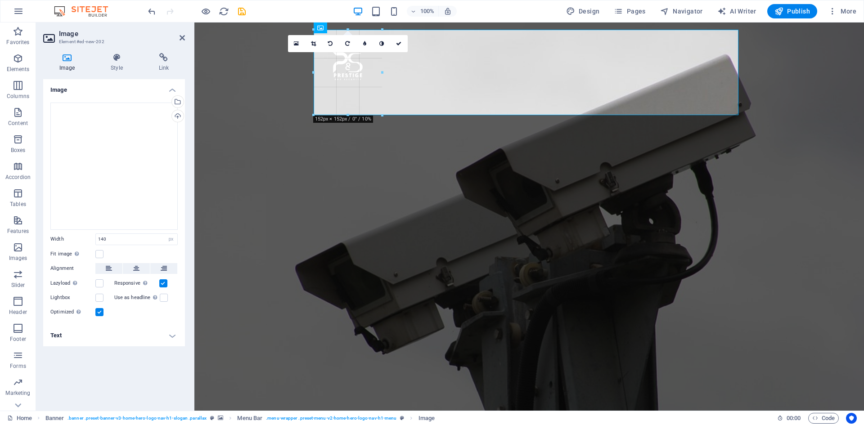
drag, startPoint x: 378, startPoint y: 61, endPoint x: 400, endPoint y: 61, distance: 22.5
type input "190"
click at [520, 390] on figure at bounding box center [529, 433] width 425 height 86
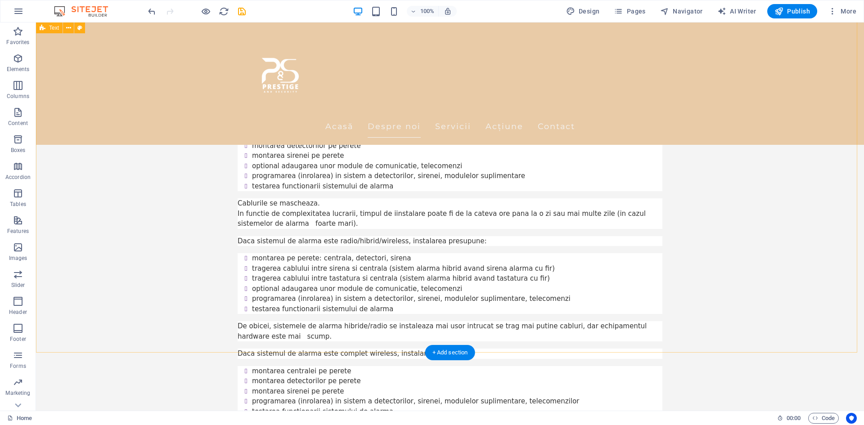
scroll to position [585, 0]
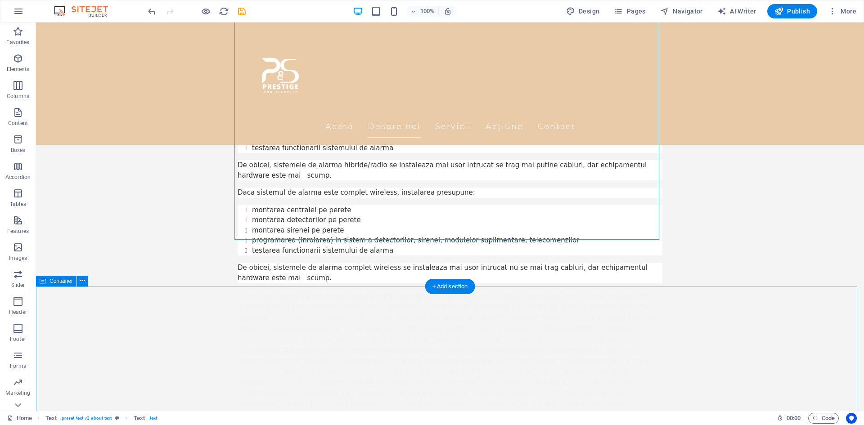
scroll to position [810, 0]
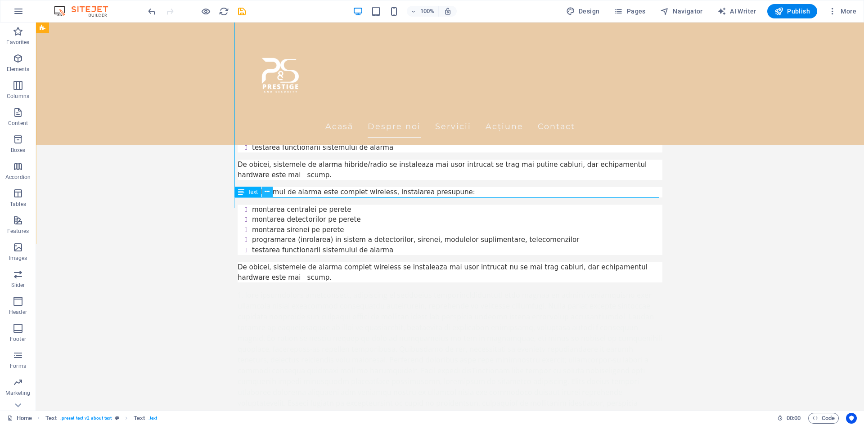
click at [266, 191] on icon at bounding box center [267, 191] width 5 height 9
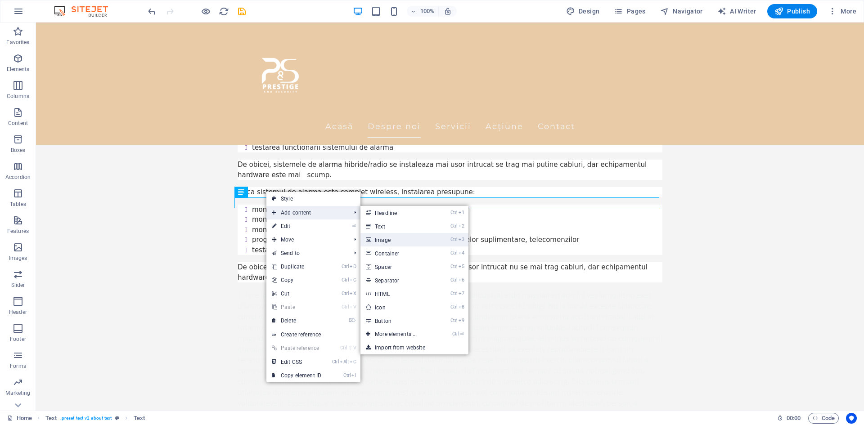
click at [394, 239] on link "Ctrl 3 Image" at bounding box center [398, 240] width 74 height 14
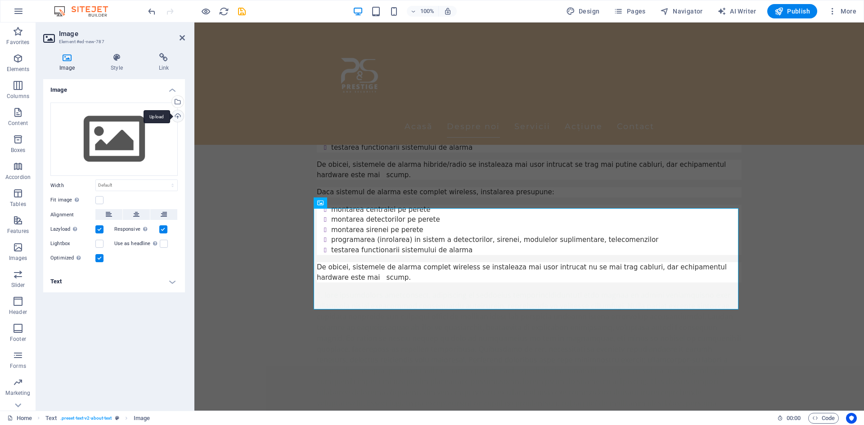
click at [180, 117] on div "Upload" at bounding box center [177, 117] width 14 height 14
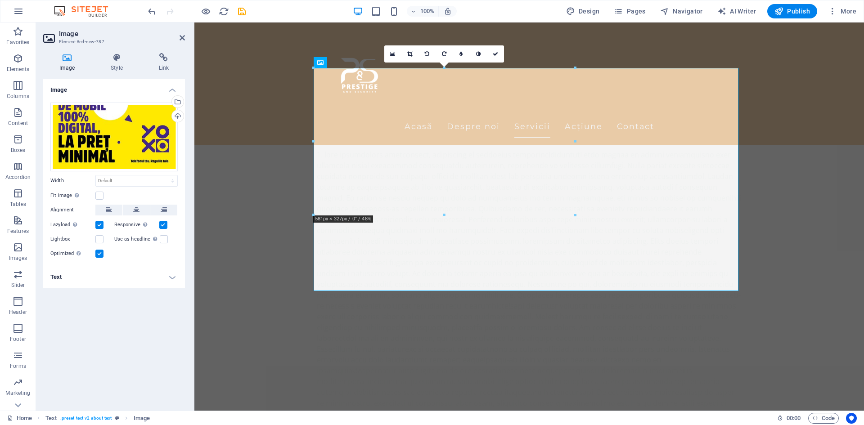
scroll to position [951, 0]
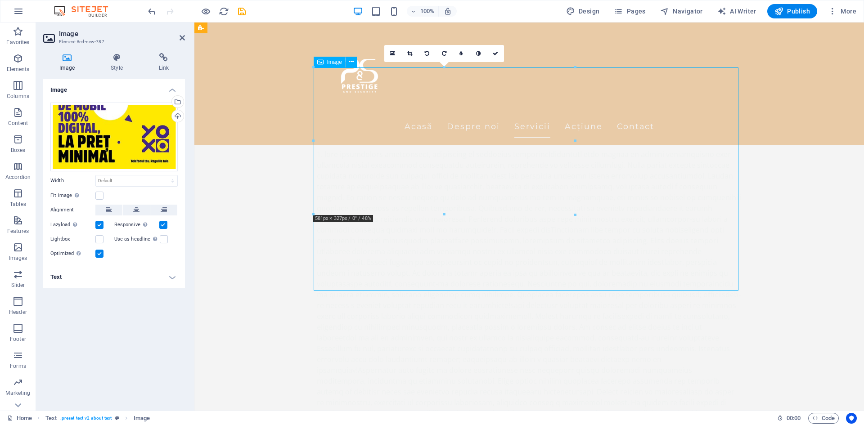
drag, startPoint x: 560, startPoint y: 163, endPoint x: 562, endPoint y: 212, distance: 49.1
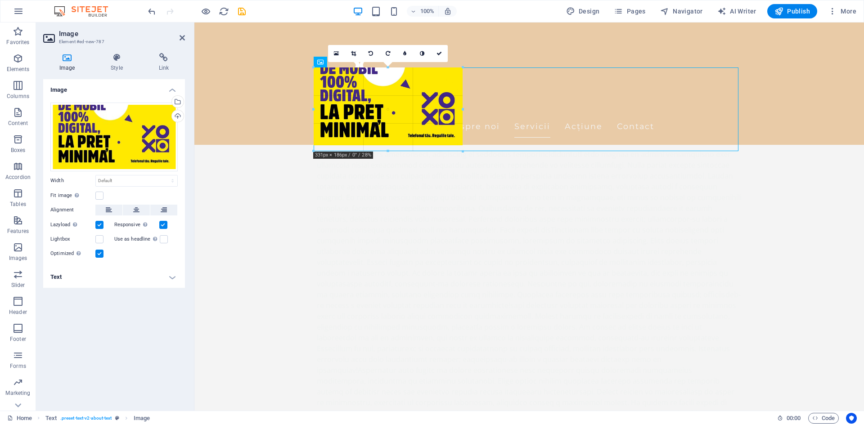
drag, startPoint x: 313, startPoint y: 69, endPoint x: 427, endPoint y: 189, distance: 165.3
type input "331"
select select "px"
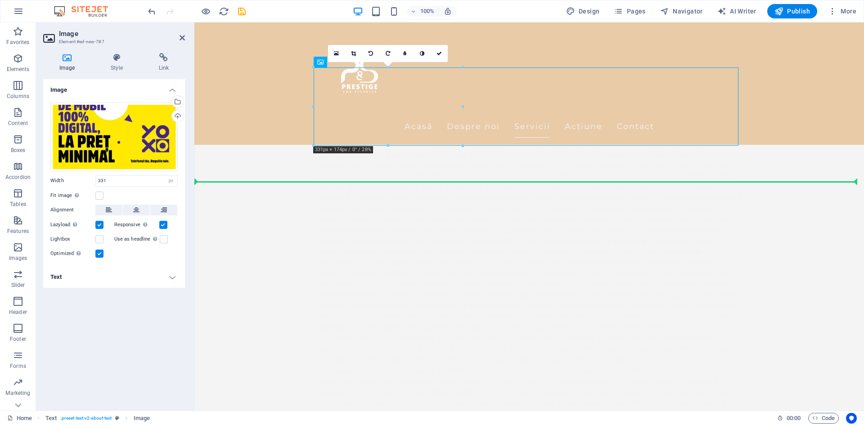
drag, startPoint x: 405, startPoint y: 131, endPoint x: 403, endPoint y: 158, distance: 27.5
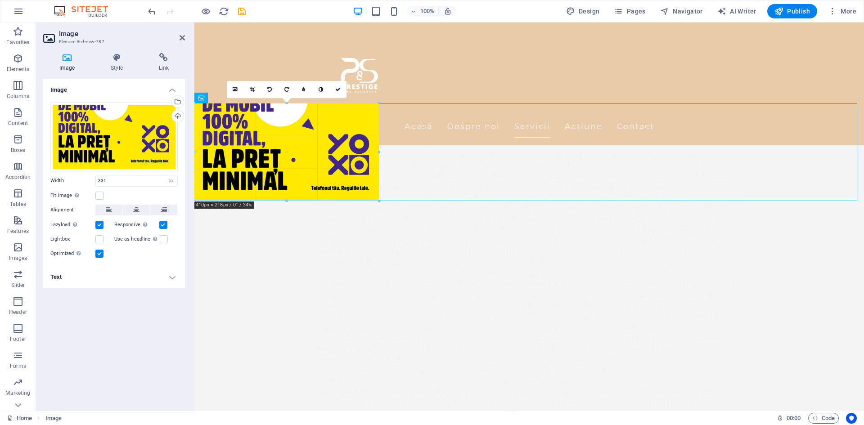
drag, startPoint x: 343, startPoint y: 180, endPoint x: 342, endPoint y: 199, distance: 19.4
type input "405"
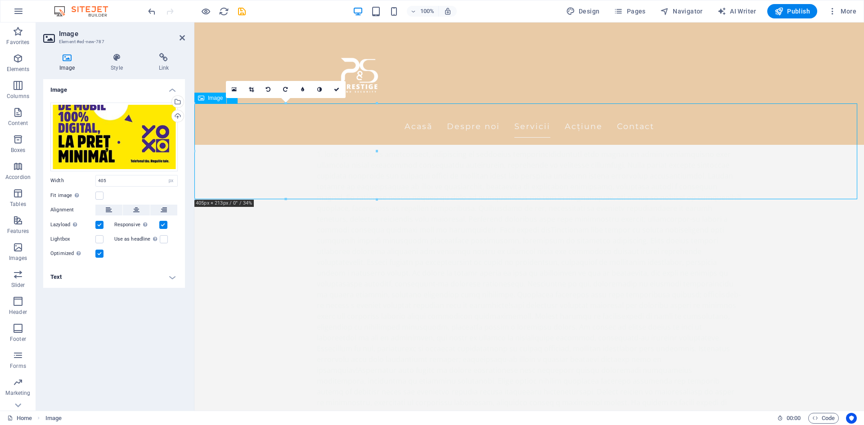
drag, startPoint x: 297, startPoint y: 147, endPoint x: 297, endPoint y: 171, distance: 24.3
click at [170, 182] on select "Default auto px rem % em vh vw" at bounding box center [171, 181] width 13 height 11
select select "auto"
click at [165, 176] on select "Default auto px rem % em vh vw" at bounding box center [171, 181] width 13 height 11
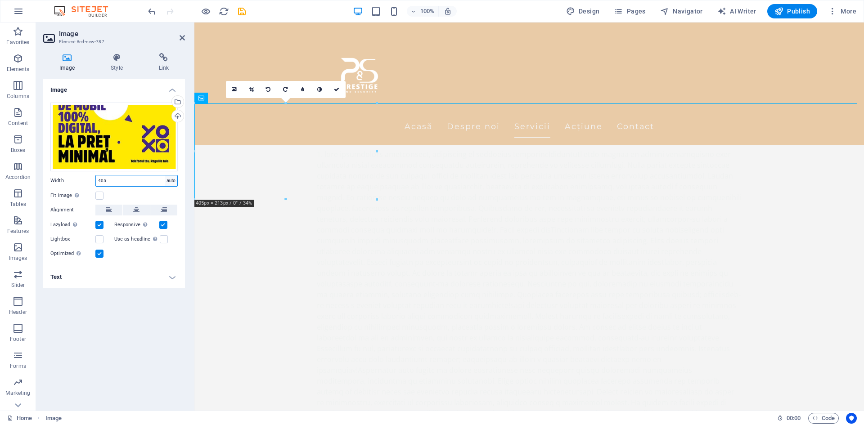
select select "DISABLED_OPTION_VALUE"
click at [137, 210] on icon at bounding box center [136, 210] width 6 height 11
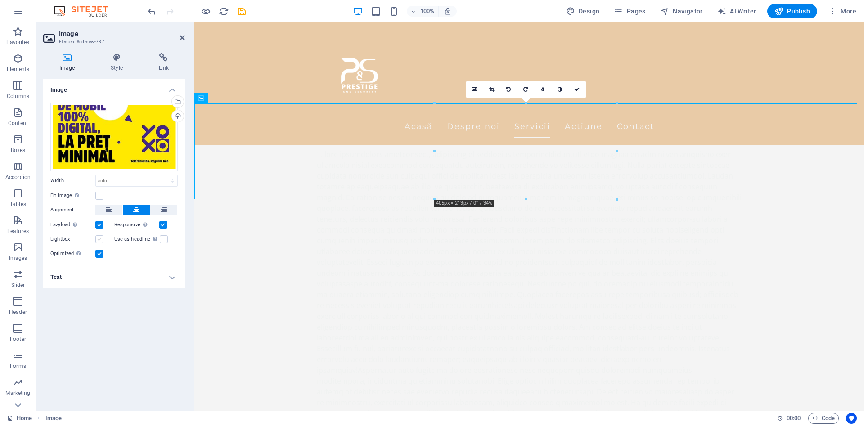
click at [102, 239] on label at bounding box center [99, 239] width 8 height 8
click at [0, 0] on input "Lightbox" at bounding box center [0, 0] width 0 height 0
click at [102, 239] on label at bounding box center [99, 239] width 8 height 8
click at [0, 0] on input "Lightbox" at bounding box center [0, 0] width 0 height 0
drag, startPoint x: 109, startPoint y: 101, endPoint x: 113, endPoint y: 81, distance: 20.1
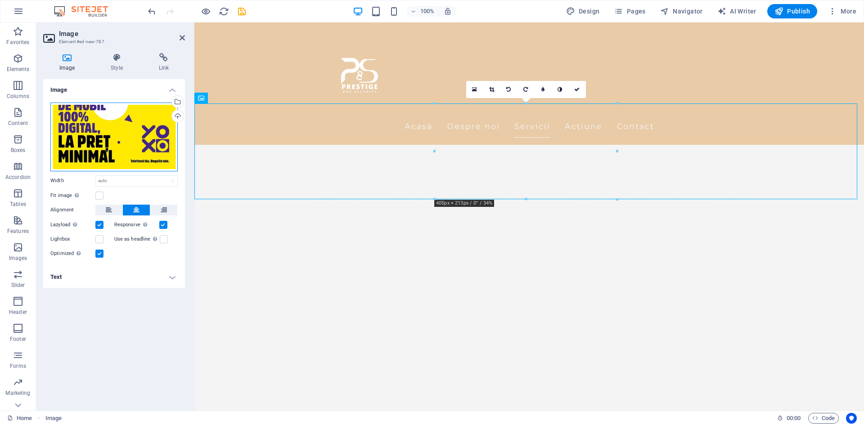
click at [113, 81] on li "Image Drag files here, click to choose files or select files from Files or our …" at bounding box center [114, 172] width 142 height 187
drag, startPoint x: 117, startPoint y: 99, endPoint x: 124, endPoint y: 82, distance: 18.6
click at [123, 75] on div "Image Style Link Image Drag files here, click to choose files or select files f…" at bounding box center [114, 228] width 142 height 351
drag, startPoint x: 108, startPoint y: 126, endPoint x: 103, endPoint y: 154, distance: 28.3
click at [103, 154] on div "Drag files here, click to choose files or select files from Files or our free s…" at bounding box center [113, 137] width 127 height 69
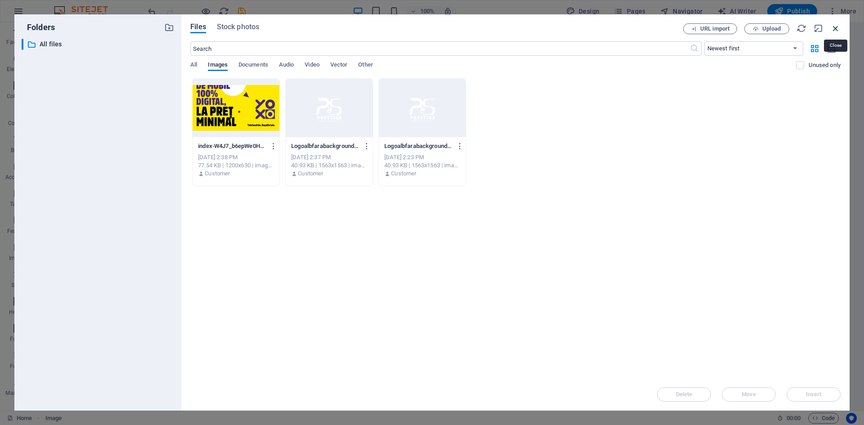
click at [832, 29] on icon "button" at bounding box center [836, 28] width 10 height 10
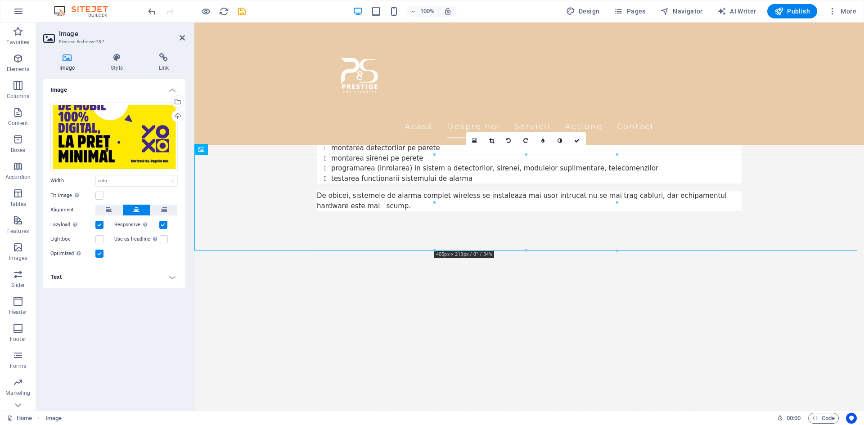
scroll to position [861, 0]
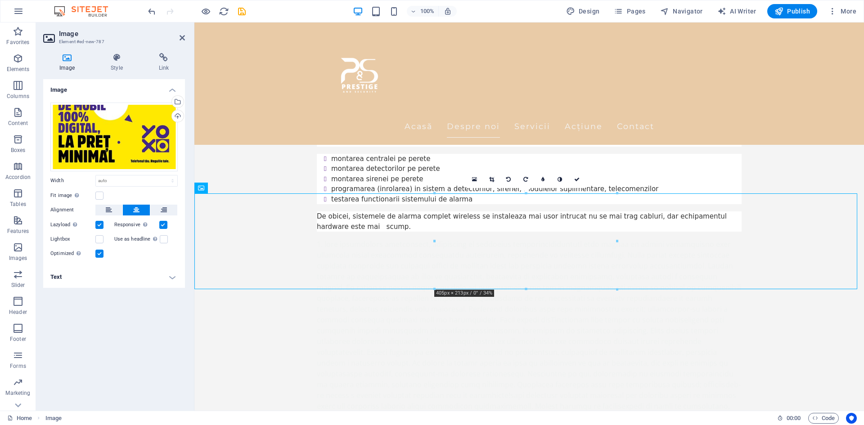
click at [526, 188] on div "16:10 16:9 4:3 1:1 1:2 0" at bounding box center [526, 179] width 120 height 17
drag, startPoint x: 525, startPoint y: 194, endPoint x: 524, endPoint y: 173, distance: 21.2
click at [524, 173] on div "16:10 16:9 4:3 1:1 1:2 0" at bounding box center [526, 179] width 120 height 17
drag, startPoint x: 524, startPoint y: 193, endPoint x: 524, endPoint y: 187, distance: 5.9
click at [525, 185] on div "16:10 16:9 4:3 1:1 1:2 0" at bounding box center [526, 179] width 120 height 17
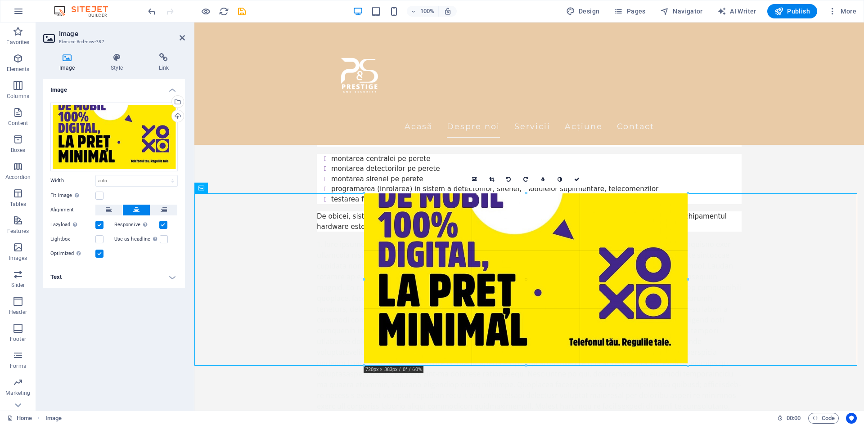
drag, startPoint x: 331, startPoint y: 265, endPoint x: 522, endPoint y: 364, distance: 215.2
type input "712"
select select "px"
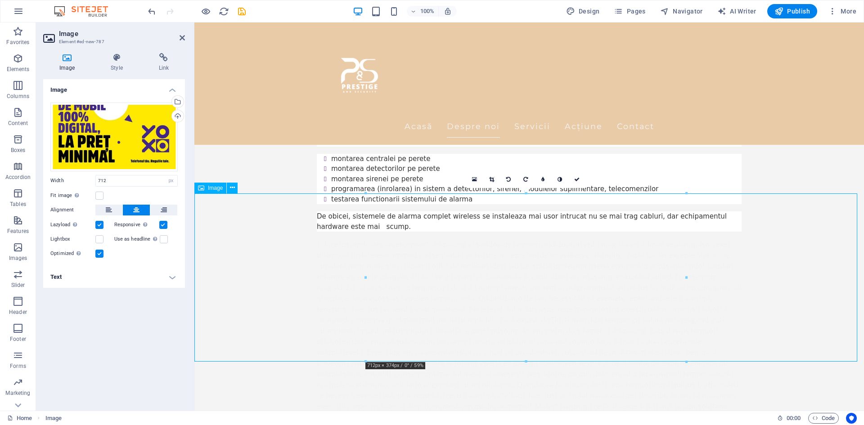
drag, startPoint x: 542, startPoint y: 226, endPoint x: 546, endPoint y: 277, distance: 51.9
click at [242, 13] on icon "save" at bounding box center [242, 11] width 10 height 10
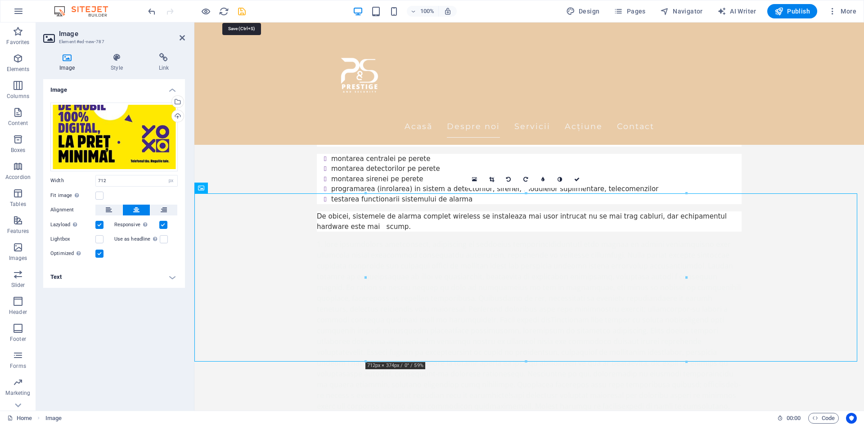
checkbox input "false"
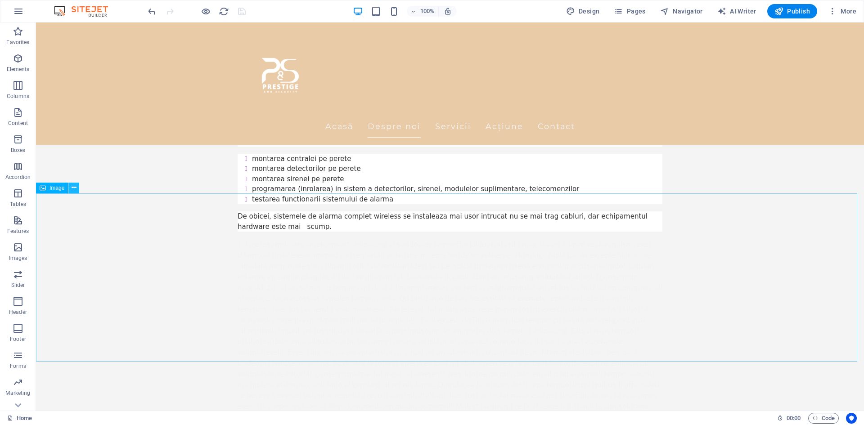
click at [75, 190] on icon at bounding box center [74, 187] width 5 height 9
click at [504, 169] on div "Ce inseamna instalare/montaj sistem alarma antiefractie pentru locuinte, birour…" at bounding box center [450, 182] width 828 height 791
click at [803, 11] on span "Publish" at bounding box center [793, 11] width 36 height 9
